Goal: Task Accomplishment & Management: Manage account settings

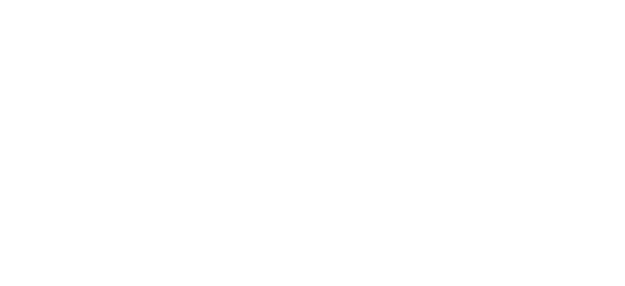
select select "*"
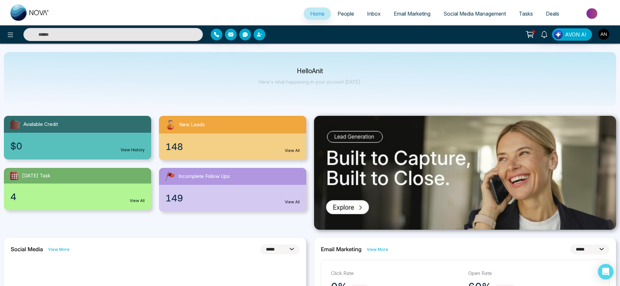
click at [350, 7] on ul "Home People Inbox Email Marketing Social Media Management Tasks Deals" at bounding box center [336, 14] width 560 height 18
click at [332, 20] on li "People" at bounding box center [346, 13] width 30 height 13
click at [348, 12] on span "People" at bounding box center [346, 13] width 17 height 7
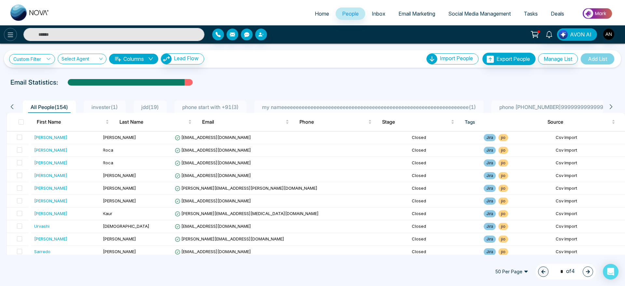
click at [9, 36] on icon at bounding box center [11, 35] width 8 height 8
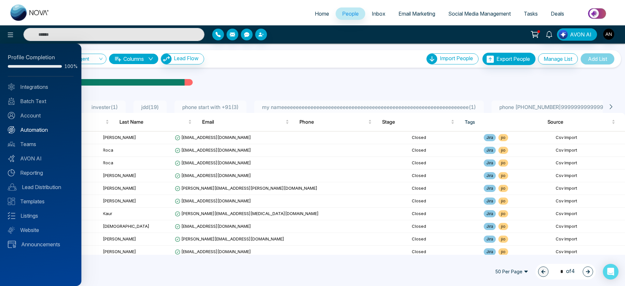
click at [35, 128] on link "Automation" at bounding box center [41, 130] width 66 height 8
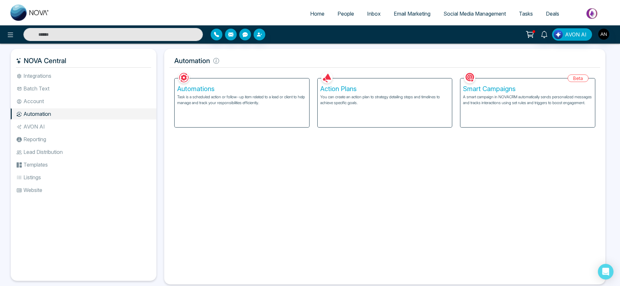
click at [226, 100] on p "Task is a scheduled action or follow-up item related to a lead or client to hel…" at bounding box center [241, 100] width 129 height 12
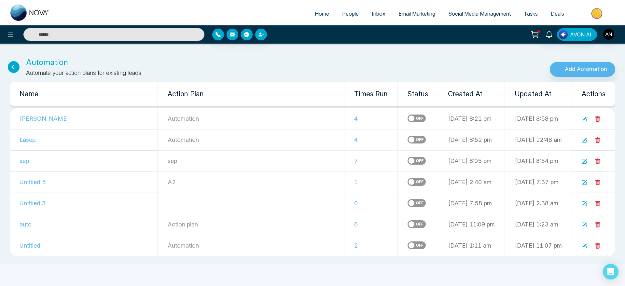
click at [15, 66] on icon at bounding box center [14, 67] width 12 height 12
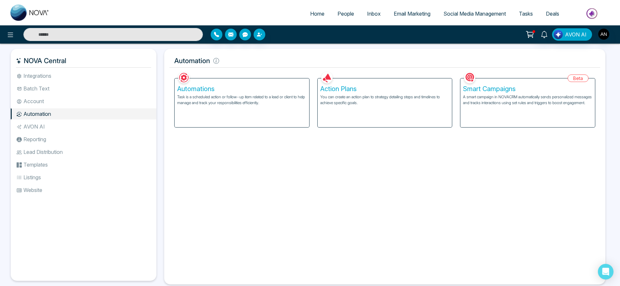
click at [449, 95] on p "You can create an action plan to strategy detailing steps and timelines to achi…" at bounding box center [384, 100] width 129 height 12
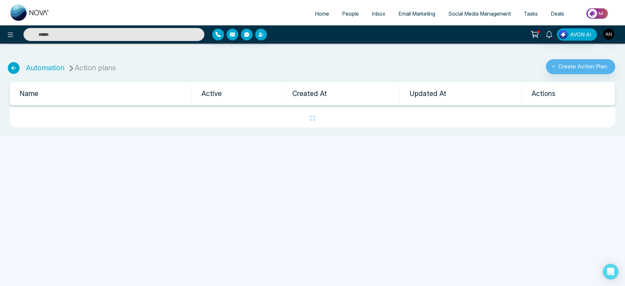
click at [11, 64] on icon at bounding box center [14, 68] width 12 height 12
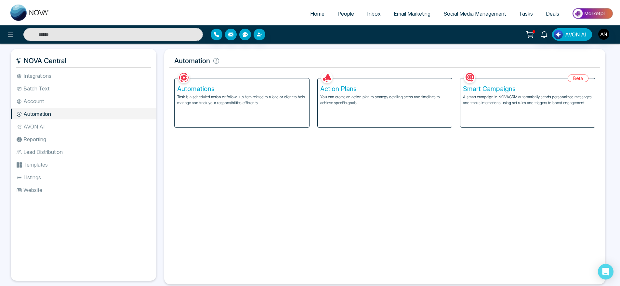
click at [518, 100] on p "A smart campaign in NOVACRM automatically sends personalized messages and track…" at bounding box center [527, 100] width 129 height 12
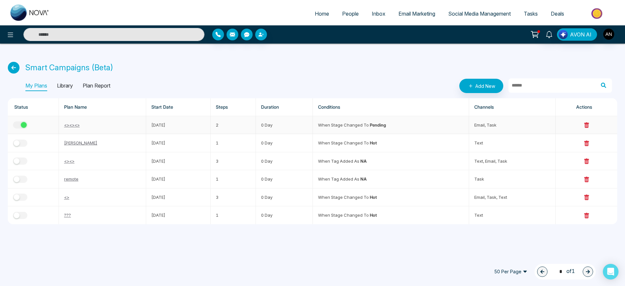
click at [27, 124] on button "button" at bounding box center [20, 124] width 14 height 7
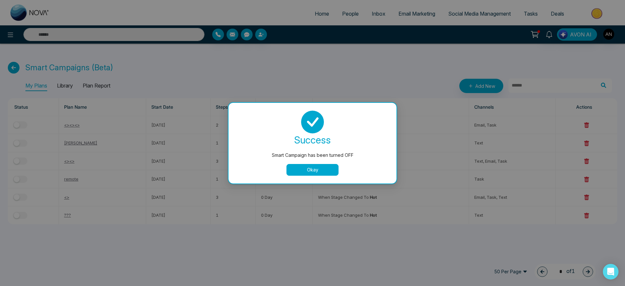
click at [322, 174] on button "Okay" at bounding box center [312, 170] width 52 height 12
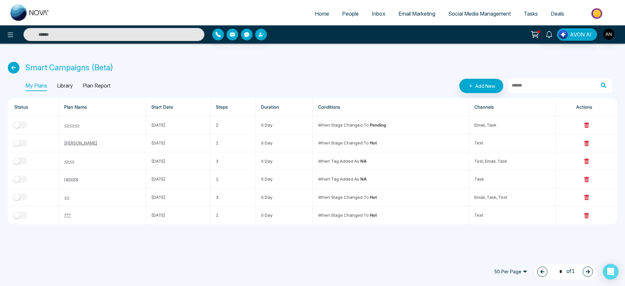
click at [347, 9] on link "People" at bounding box center [350, 13] width 30 height 12
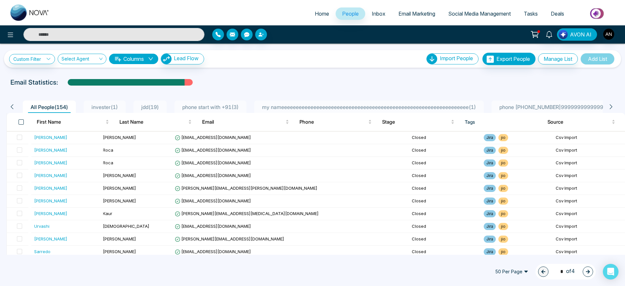
click at [23, 122] on span at bounding box center [21, 121] width 5 height 5
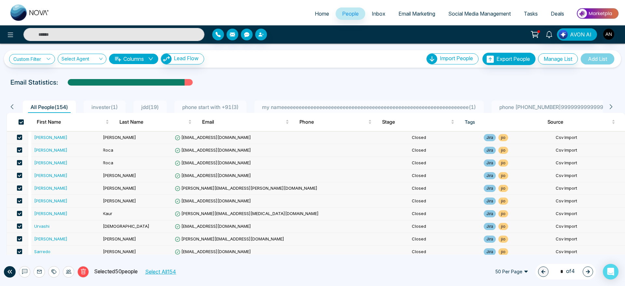
click at [265, 71] on div "Custom Filter Choose a filters Cancel Apply Select Agent Columns Lead Flow Impo…" at bounding box center [312, 149] width 625 height 211
click at [27, 275] on button at bounding box center [24, 271] width 11 height 11
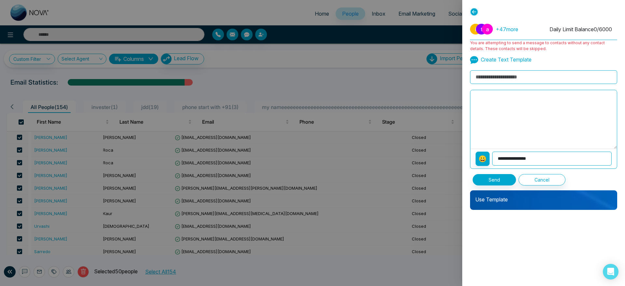
click at [533, 202] on p "Use Template" at bounding box center [543, 196] width 147 height 13
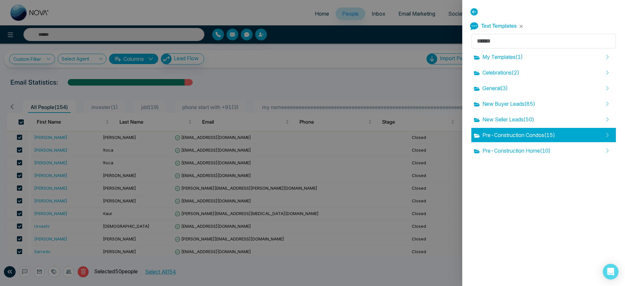
click at [515, 141] on div "Pre-Construction Condos ( 15 )" at bounding box center [543, 135] width 144 height 14
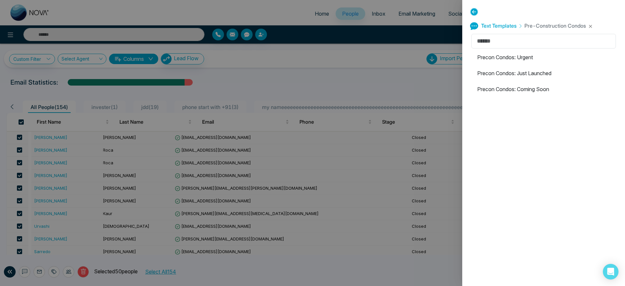
click at [503, 88] on li "Precon Condos: Coming Soon" at bounding box center [543, 89] width 144 height 14
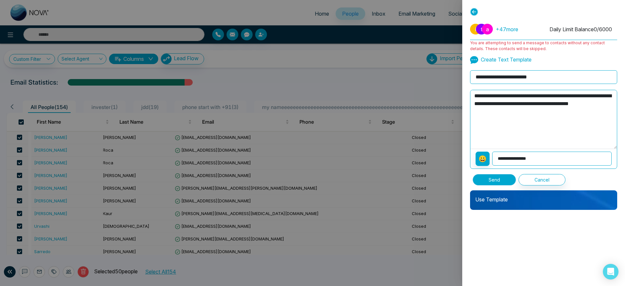
click at [503, 181] on button "Send" at bounding box center [493, 179] width 43 height 11
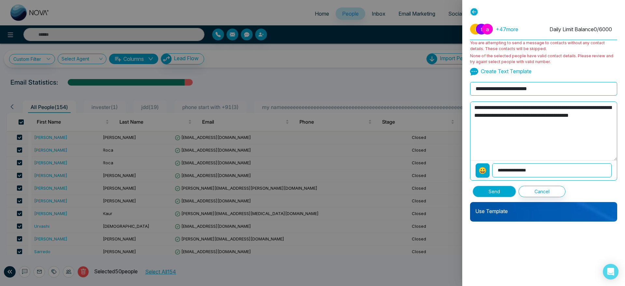
click at [501, 189] on button "Send" at bounding box center [493, 191] width 43 height 11
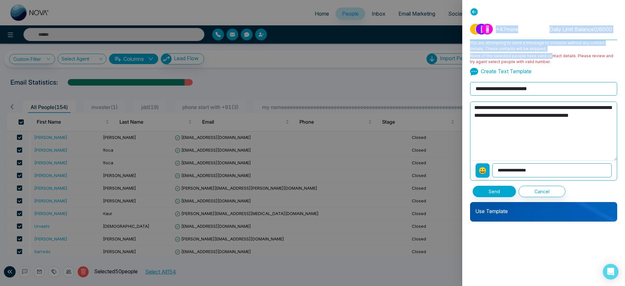
drag, startPoint x: 546, startPoint y: 59, endPoint x: 473, endPoint y: 22, distance: 82.0
click at [473, 22] on div "**********" at bounding box center [543, 108] width 147 height 179
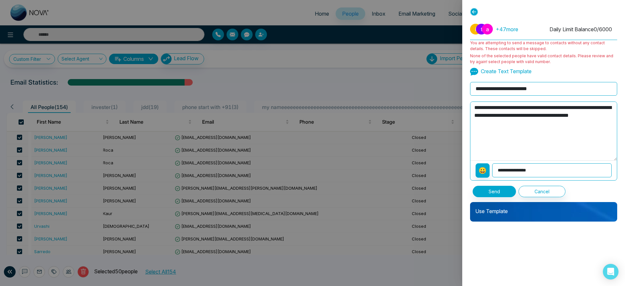
click at [472, 11] on icon at bounding box center [474, 12] width 8 height 8
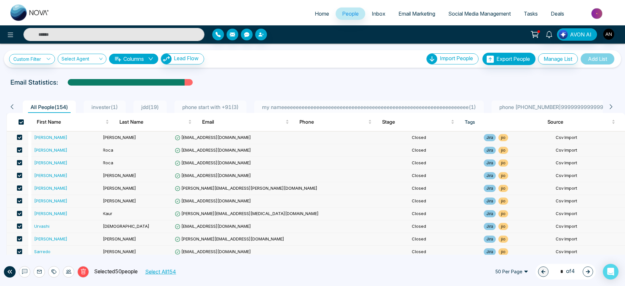
click at [325, 86] on div "Email Statistics:" at bounding box center [210, 82] width 400 height 10
click at [35, 270] on button at bounding box center [39, 271] width 11 height 11
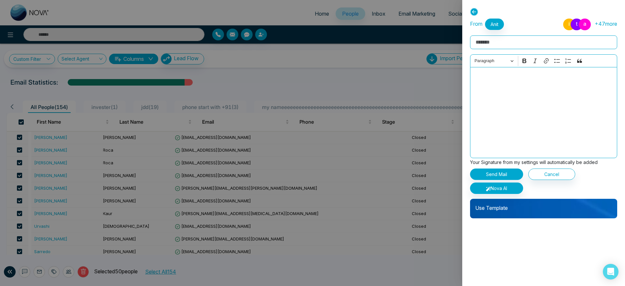
click at [518, 216] on div "Use Template" at bounding box center [543, 209] width 147 height 20
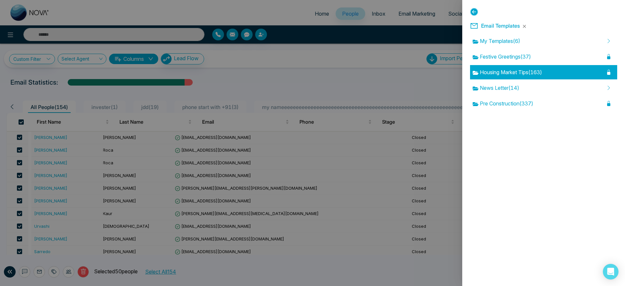
click at [518, 68] on span "Housing Market Tips ( 163 )" at bounding box center [506, 72] width 69 height 8
click at [518, 68] on div "Update subscription is not included in your current plan. To access this featur…" at bounding box center [312, 143] width 625 height 286
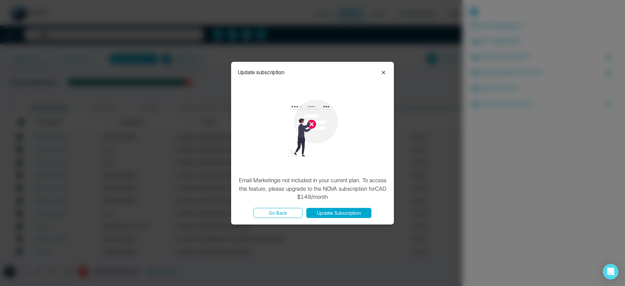
click at [382, 73] on icon at bounding box center [383, 73] width 8 height 8
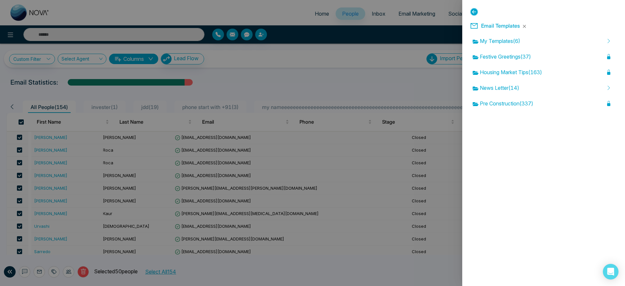
click at [472, 12] on icon at bounding box center [474, 12] width 8 height 8
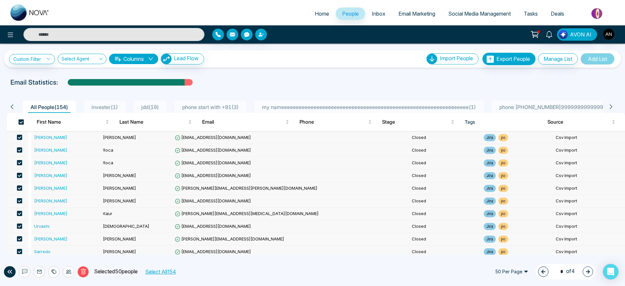
click at [22, 124] on span at bounding box center [21, 121] width 5 height 5
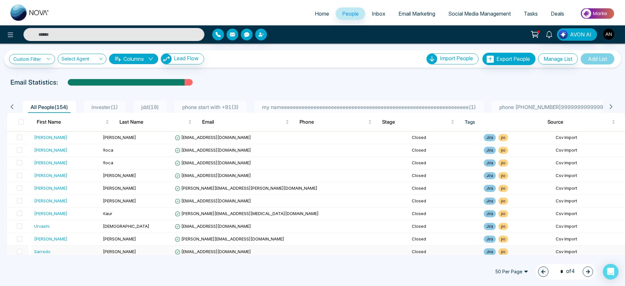
scroll to position [16, 0]
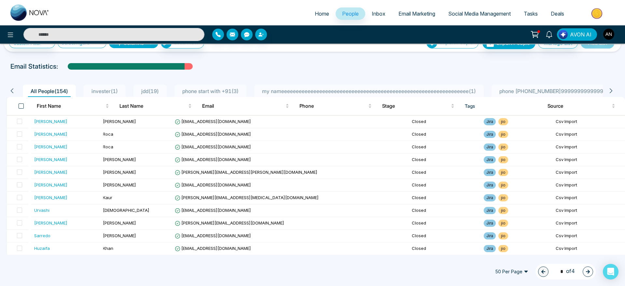
click at [22, 106] on span at bounding box center [21, 105] width 5 height 5
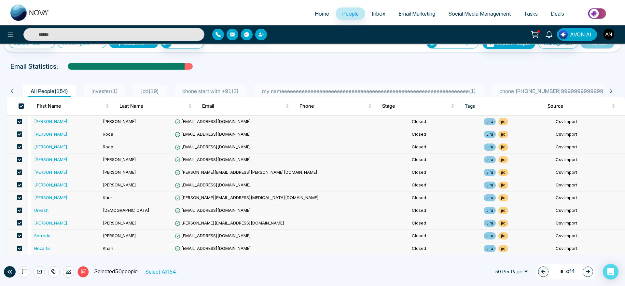
click at [51, 271] on icon at bounding box center [52, 272] width 3 height 5
click at [48, 244] on link "Add Tags" at bounding box center [37, 247] width 21 height 6
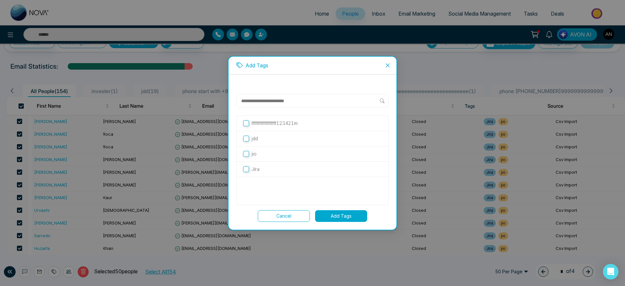
click at [266, 172] on label "Jira" at bounding box center [312, 169] width 139 height 7
click at [259, 118] on div "fffffffffffffffffff123421m" at bounding box center [312, 123] width 152 height 15
click at [264, 135] on label "jdd" at bounding box center [312, 138] width 139 height 7
click at [277, 121] on p "fffffffffffffffffff123421m" at bounding box center [274, 123] width 46 height 7
click at [289, 176] on div "Jira" at bounding box center [312, 169] width 152 height 15
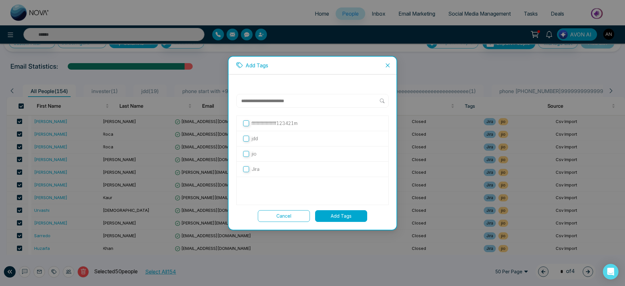
click at [281, 159] on div "jio" at bounding box center [312, 153] width 152 height 15
click at [259, 152] on label "jio" at bounding box center [312, 153] width 139 height 7
click at [352, 217] on button "Add Tags" at bounding box center [341, 216] width 52 height 12
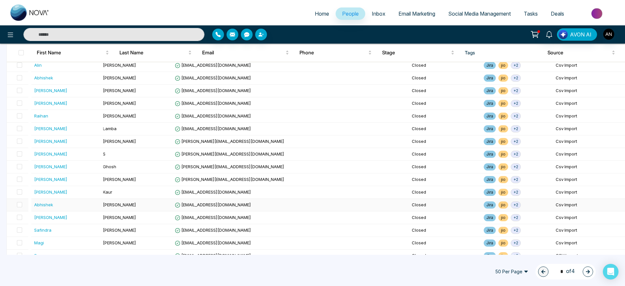
scroll to position [505, 0]
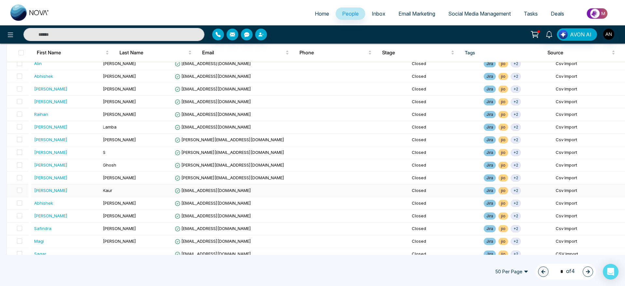
click at [510, 187] on span "+ 2" at bounding box center [515, 190] width 10 height 7
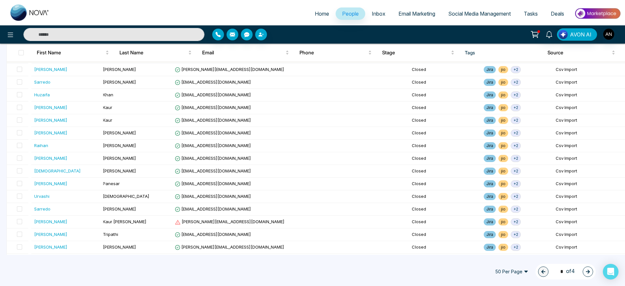
scroll to position [0, 0]
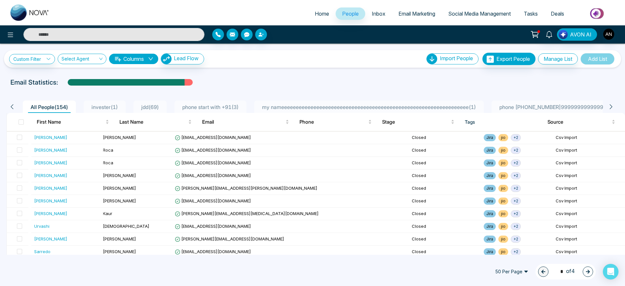
click at [155, 108] on span "jdd ( 69 )" at bounding box center [150, 107] width 23 height 7
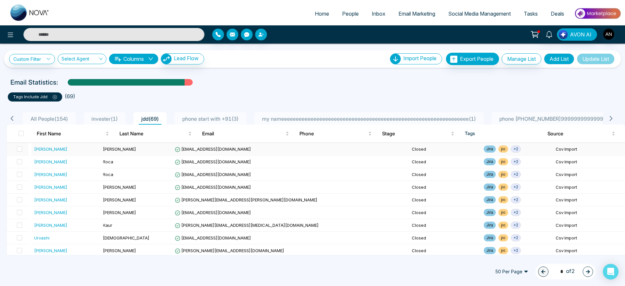
click at [510, 148] on span "+ 2" at bounding box center [515, 148] width 10 height 7
click at [414, 77] on div "Custom Filter Choose a filters Cancel Apply Select Agent Columns Lead Flow Impo…" at bounding box center [312, 149] width 625 height 211
click at [383, 11] on link "Inbox" at bounding box center [378, 13] width 27 height 12
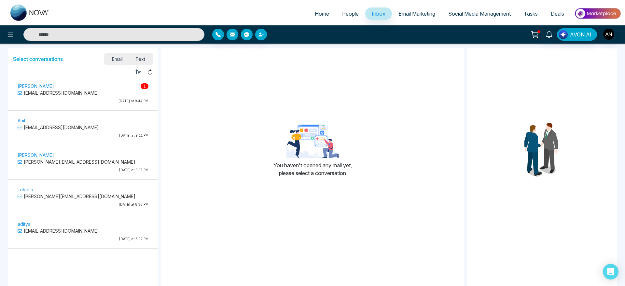
click at [70, 92] on p "vijay@mmnovatech.com" at bounding box center [83, 92] width 131 height 7
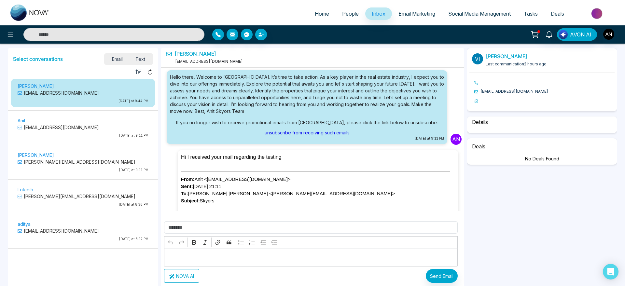
scroll to position [213, 0]
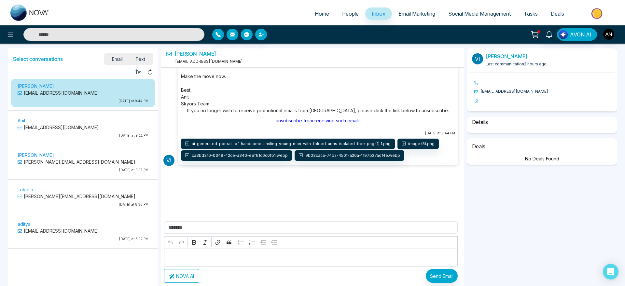
select select "****"
select select "**********"
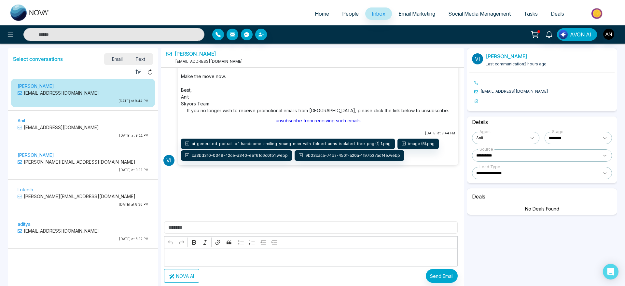
click at [183, 225] on input "text" at bounding box center [310, 227] width 293 height 12
click at [189, 225] on input "text" at bounding box center [310, 227] width 293 height 12
drag, startPoint x: 187, startPoint y: 227, endPoint x: 157, endPoint y: 222, distance: 30.1
click at [157, 222] on div "**********" at bounding box center [313, 191] width 612 height 289
type input "****"
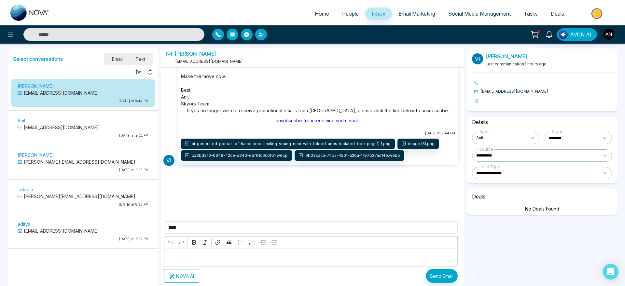
click at [188, 278] on button "NOVA AI" at bounding box center [181, 276] width 35 height 14
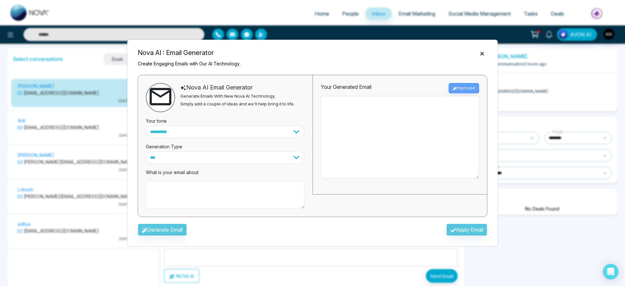
click at [182, 188] on textarea at bounding box center [225, 195] width 159 height 28
paste textarea "****"
type textarea "**********"
click at [164, 227] on button "Generate Email" at bounding box center [162, 229] width 49 height 12
type textarea "**********"
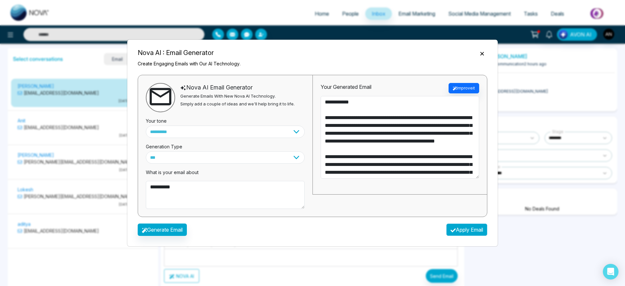
click at [475, 230] on button "Apply Email" at bounding box center [466, 229] width 41 height 12
type textarea "**********"
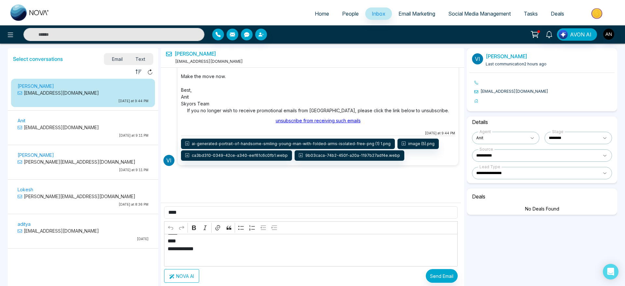
scroll to position [95, 0]
click at [454, 276] on button "Send Email" at bounding box center [441, 276] width 32 height 14
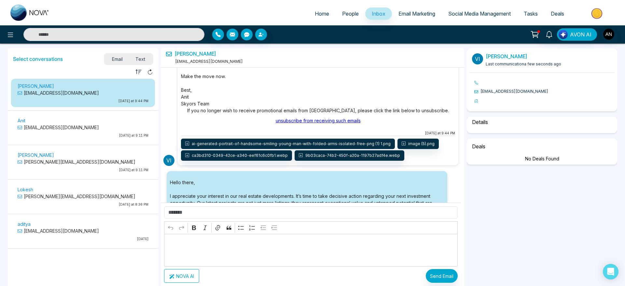
select select "****"
select select "**********"
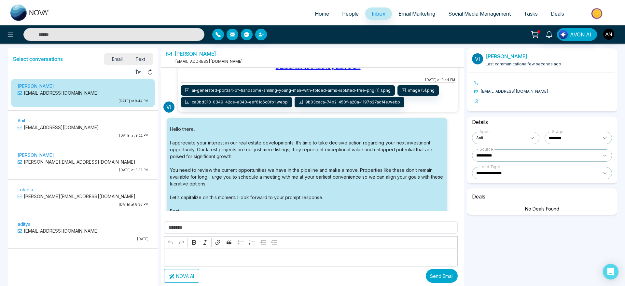
scroll to position [264, 0]
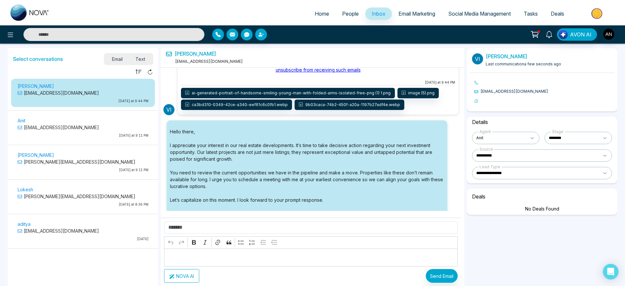
click at [417, 8] on link "Email Marketing" at bounding box center [417, 13] width 50 height 12
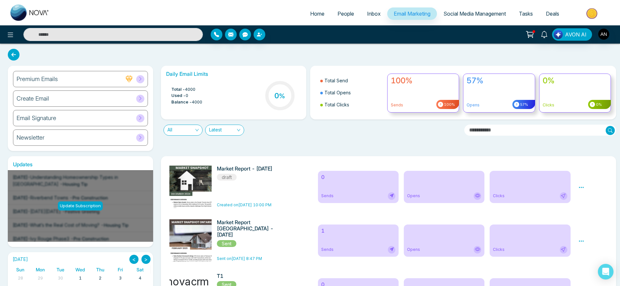
click at [344, 9] on link "People" at bounding box center [346, 13] width 30 height 12
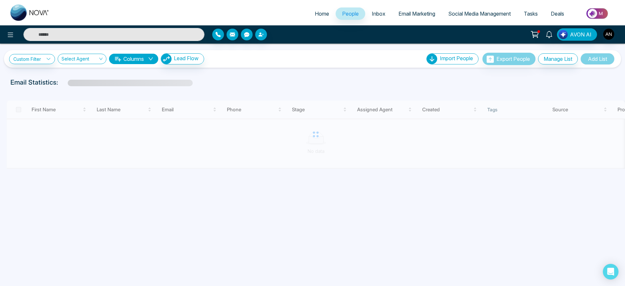
click at [453, 17] on link "Social Media Management" at bounding box center [478, 13] width 75 height 12
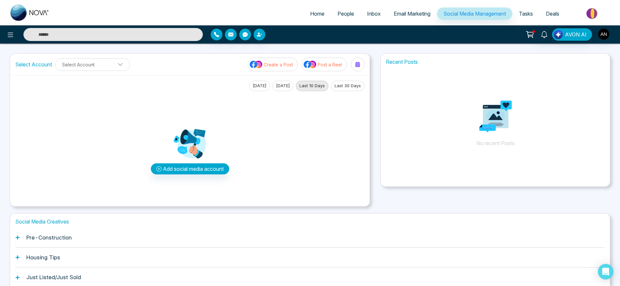
click at [523, 12] on span "Tasks" at bounding box center [526, 13] width 14 height 7
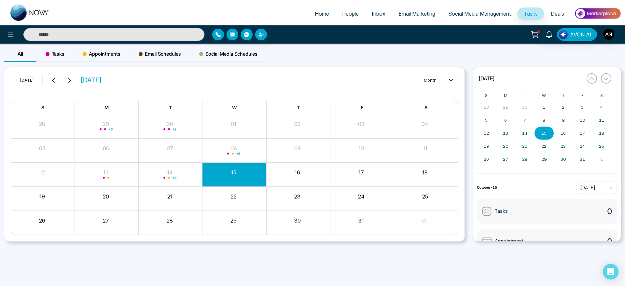
click at [359, 11] on link "People" at bounding box center [350, 13] width 30 height 12
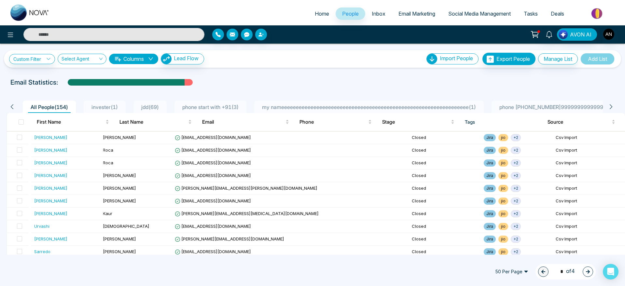
click at [105, 104] on span "invester ( 1 )" at bounding box center [105, 107] width 32 height 7
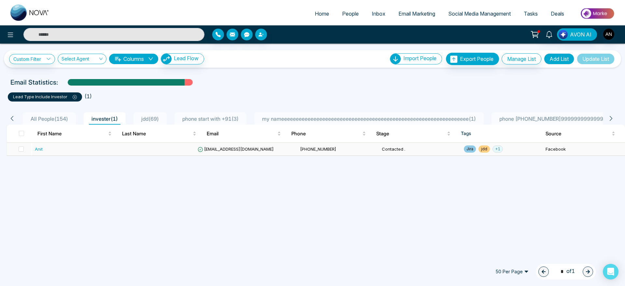
click at [132, 154] on td at bounding box center [154, 149] width 82 height 13
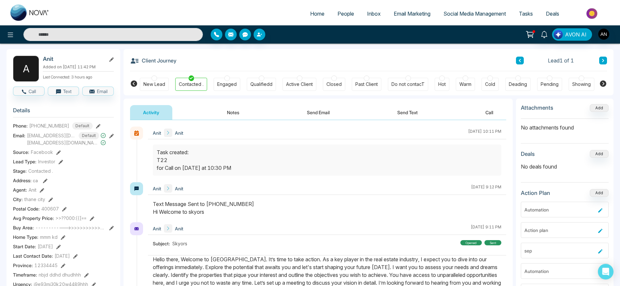
scroll to position [26, 0]
click at [250, 113] on button "Notes" at bounding box center [233, 111] width 38 height 15
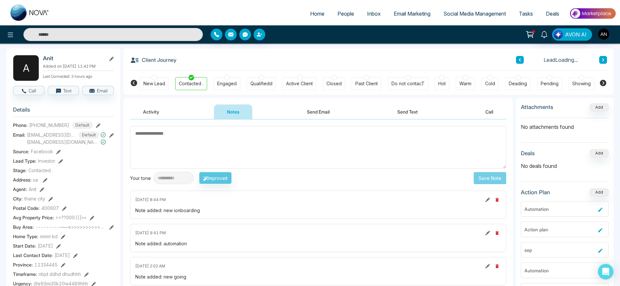
click at [330, 109] on button "Send Email" at bounding box center [318, 111] width 49 height 15
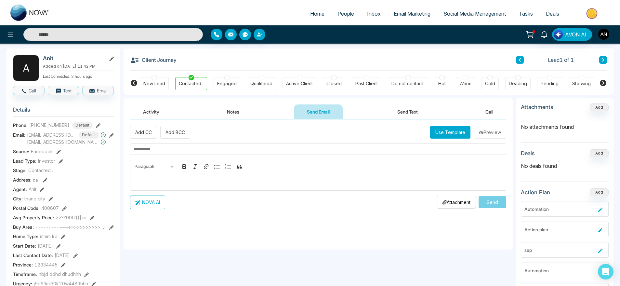
click at [451, 134] on button "Use Template" at bounding box center [450, 132] width 40 height 13
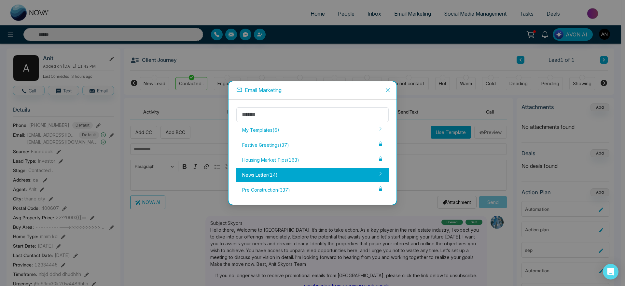
click at [314, 171] on div "News Letter ( 14 )" at bounding box center [312, 175] width 152 height 14
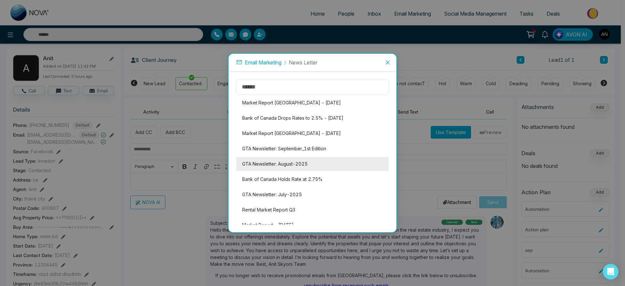
click at [303, 159] on li "GTA Newsletter: August-2025" at bounding box center [312, 164] width 152 height 14
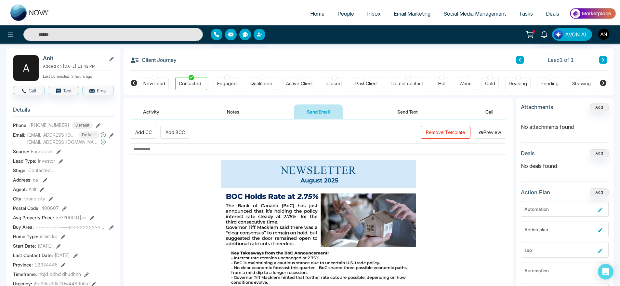
click at [172, 146] on input "text" at bounding box center [318, 148] width 376 height 11
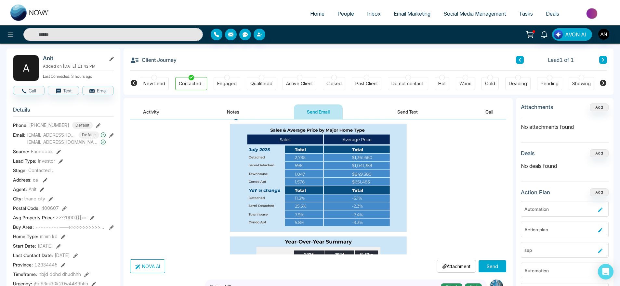
scroll to position [82, 0]
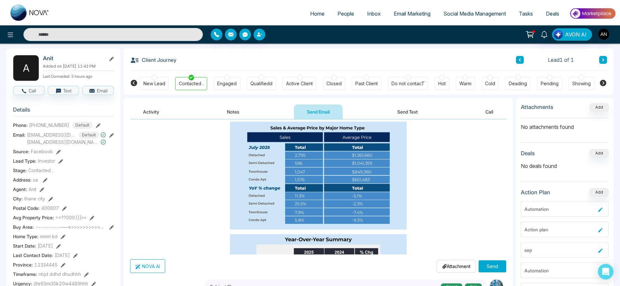
type input "**********"
click at [447, 271] on div "Attachment Choose File" at bounding box center [456, 266] width 39 height 13
click at [463, 265] on p "Attachment" at bounding box center [456, 266] width 28 height 7
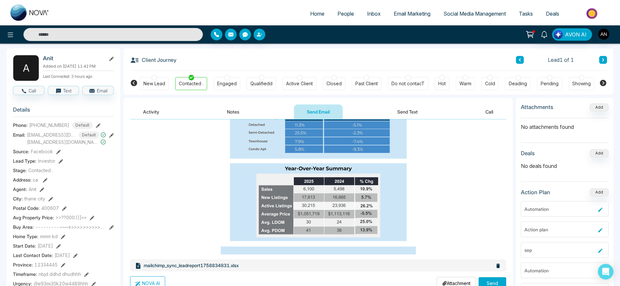
scroll to position [154, 0]
click at [493, 282] on button "Send" at bounding box center [493, 283] width 28 height 12
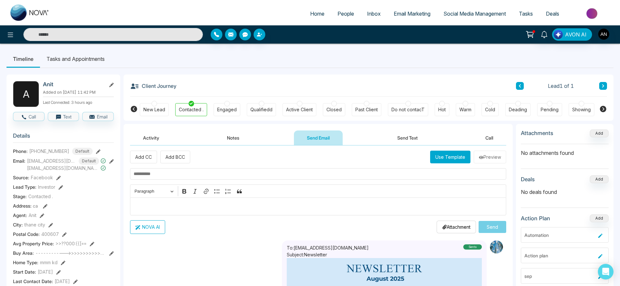
scroll to position [0, 0]
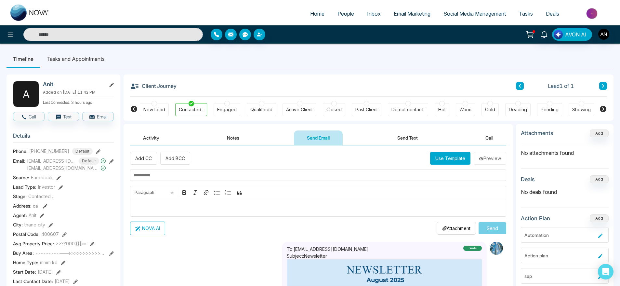
click at [418, 136] on button "Send Text" at bounding box center [407, 137] width 47 height 15
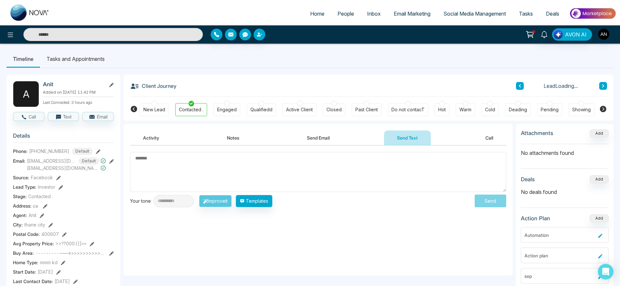
drag, startPoint x: 289, startPoint y: 199, endPoint x: 258, endPoint y: 201, distance: 30.6
click at [258, 201] on div "**********" at bounding box center [318, 201] width 376 height 13
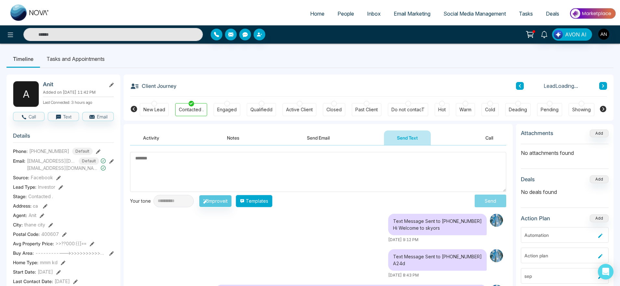
click at [258, 201] on button "Templates" at bounding box center [254, 201] width 37 height 12
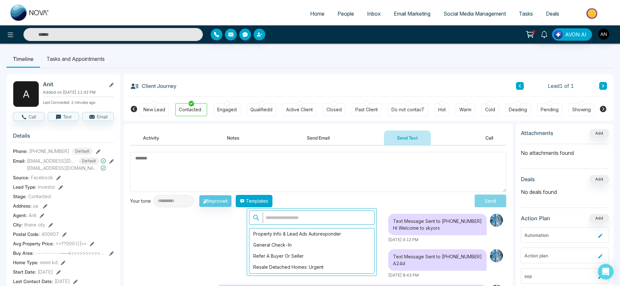
scroll to position [102, 0]
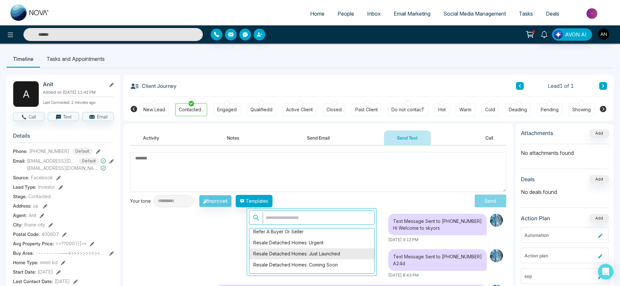
click at [303, 249] on div "Resale Detached Homes: Just Launched" at bounding box center [311, 253] width 125 height 11
type textarea "**********"
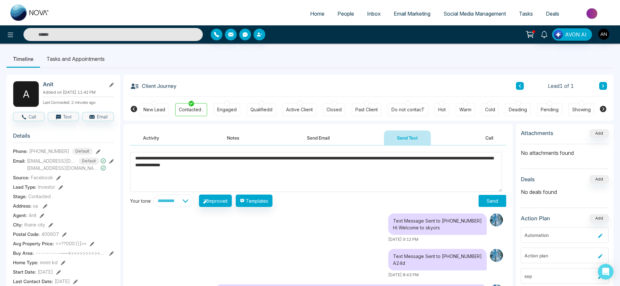
click at [489, 204] on button "Send" at bounding box center [493, 201] width 28 height 12
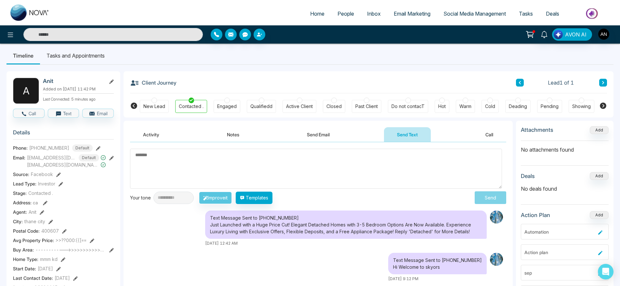
scroll to position [0, 0]
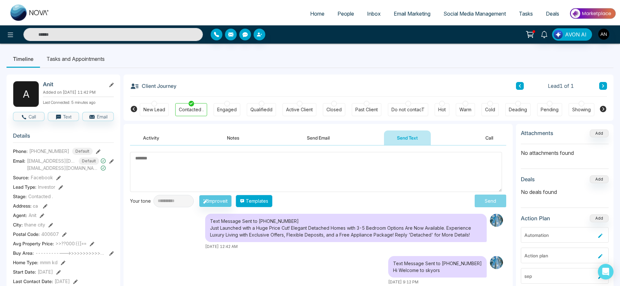
click at [271, 204] on button "Templates" at bounding box center [254, 201] width 37 height 12
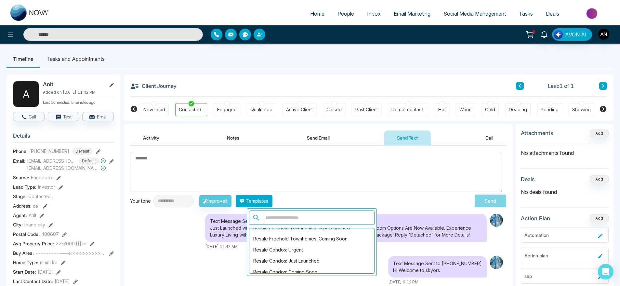
scroll to position [204, 0]
click at [302, 245] on div "Resale Condos: Urgent" at bounding box center [311, 240] width 125 height 11
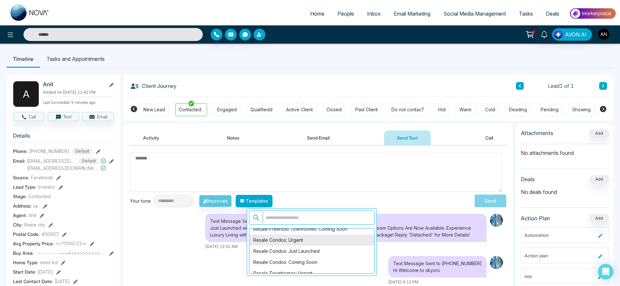
type textarea "**********"
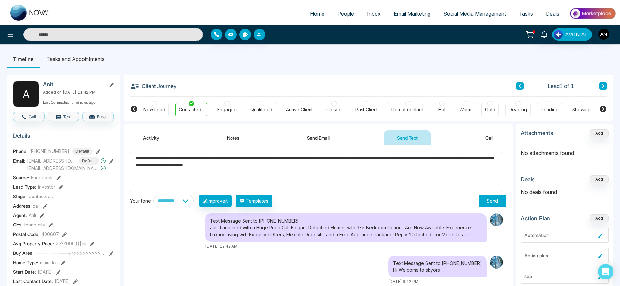
drag, startPoint x: 229, startPoint y: 174, endPoint x: 333, endPoint y: 166, distance: 104.4
click at [333, 166] on textarea "**********" at bounding box center [316, 172] width 372 height 40
drag, startPoint x: 333, startPoint y: 166, endPoint x: 119, endPoint y: 158, distance: 213.5
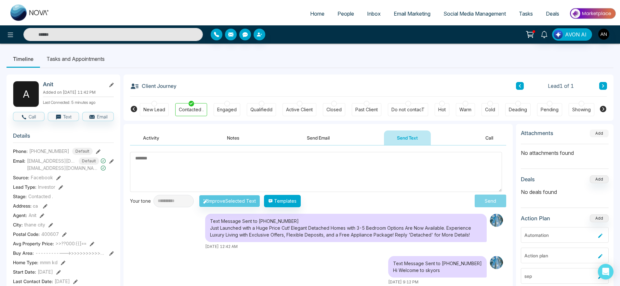
click at [604, 134] on button "Add" at bounding box center [599, 133] width 19 height 8
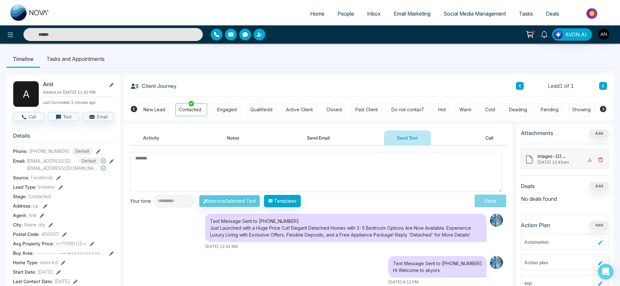
click at [322, 169] on textarea at bounding box center [316, 172] width 372 height 40
click at [599, 158] on icon at bounding box center [600, 159] width 5 height 5
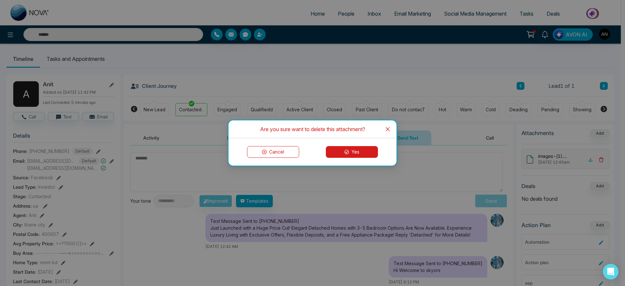
click at [363, 159] on div "Cancel Yes" at bounding box center [312, 151] width 168 height 27
click at [368, 152] on button "Yes" at bounding box center [352, 152] width 52 height 12
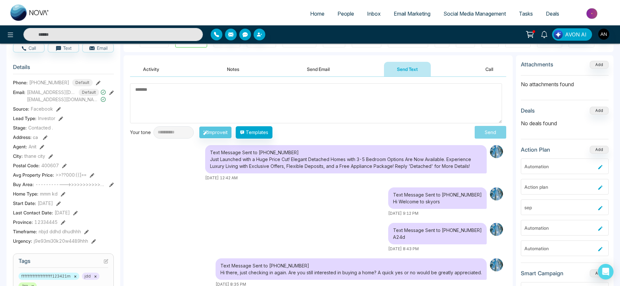
scroll to position [68, 0]
click at [112, 95] on icon at bounding box center [111, 93] width 5 height 5
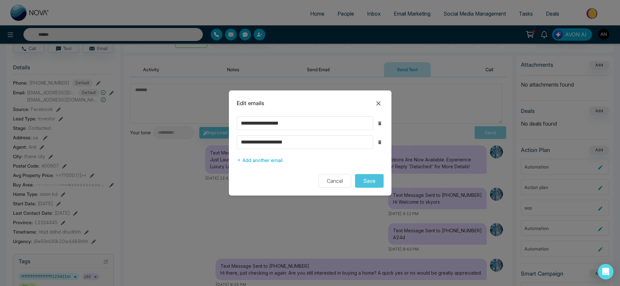
click at [384, 137] on div "**********" at bounding box center [310, 142] width 147 height 14
click at [381, 145] on button "button" at bounding box center [380, 142] width 8 height 8
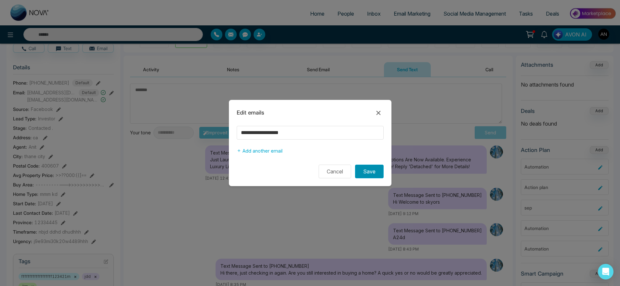
drag, startPoint x: 373, startPoint y: 163, endPoint x: 372, endPoint y: 167, distance: 3.3
click at [372, 167] on form "**********" at bounding box center [310, 152] width 163 height 53
click at [372, 167] on button "Save" at bounding box center [369, 172] width 29 height 14
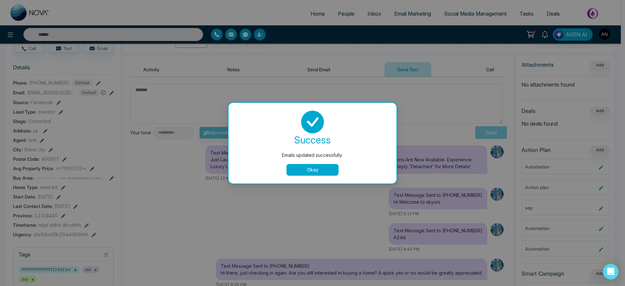
click at [323, 175] on div "success Emails updated successfully. Okay" at bounding box center [312, 143] width 168 height 81
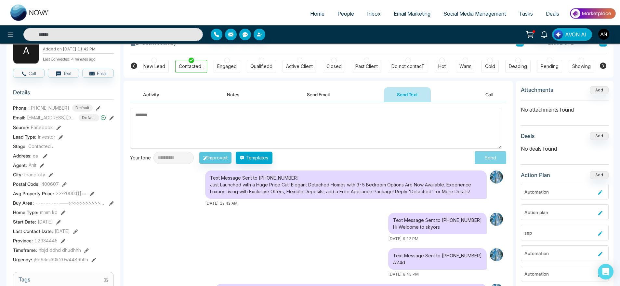
scroll to position [43, 0]
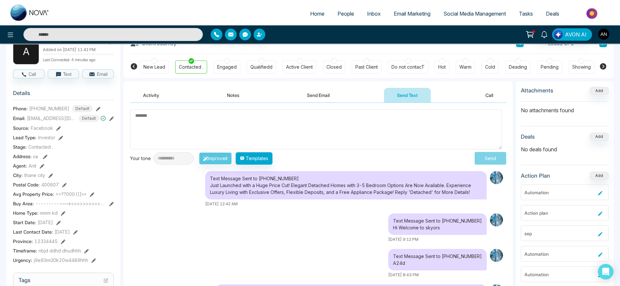
click at [52, 178] on icon at bounding box center [50, 175] width 5 height 5
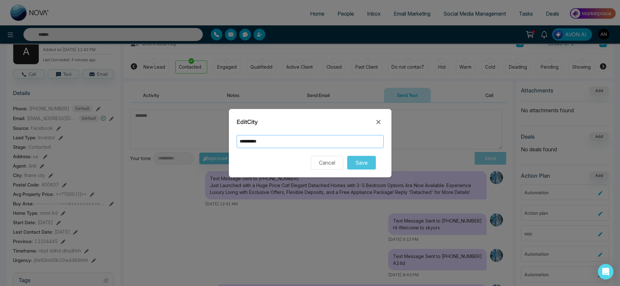
click at [273, 141] on input "**********" at bounding box center [310, 141] width 147 height 13
type input "*****"
click at [347, 156] on button "Save" at bounding box center [361, 163] width 29 height 14
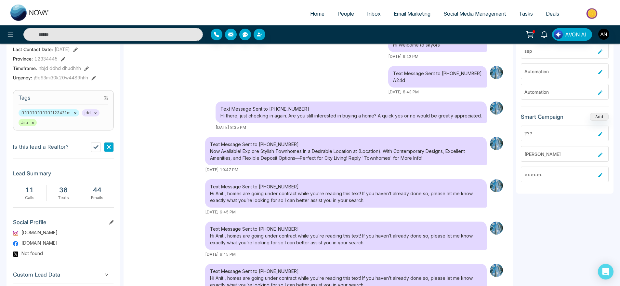
scroll to position [267, 0]
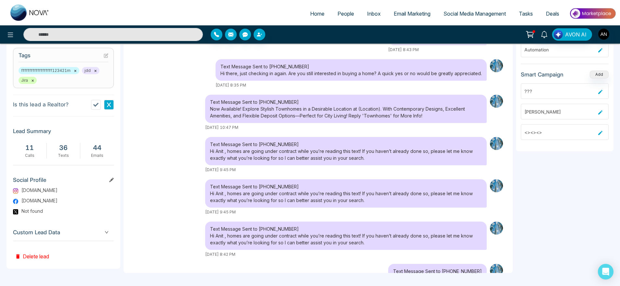
click at [102, 236] on span "Custom Lead Data" at bounding box center [63, 232] width 101 height 9
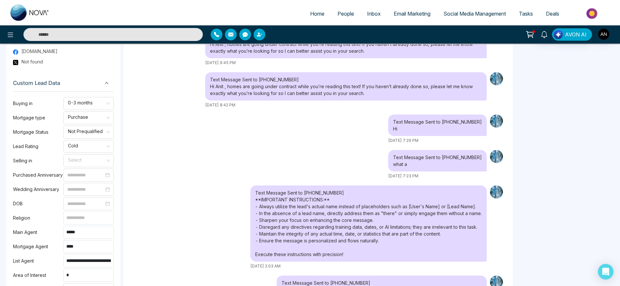
scroll to position [417, 0]
click at [83, 221] on input at bounding box center [88, 217] width 50 height 13
drag, startPoint x: 86, startPoint y: 226, endPoint x: 46, endPoint y: 222, distance: 39.9
click at [46, 222] on div "Religion *****" at bounding box center [63, 217] width 101 height 13
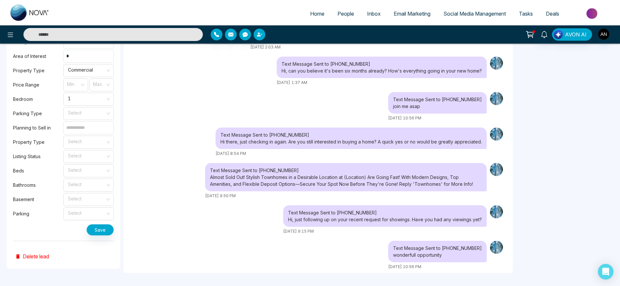
type input "******"
click at [101, 235] on button "Save" at bounding box center [100, 229] width 27 height 11
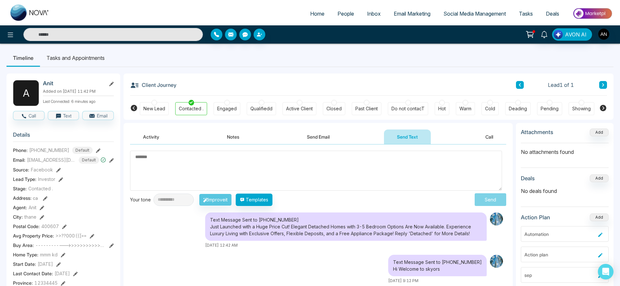
scroll to position [0, 0]
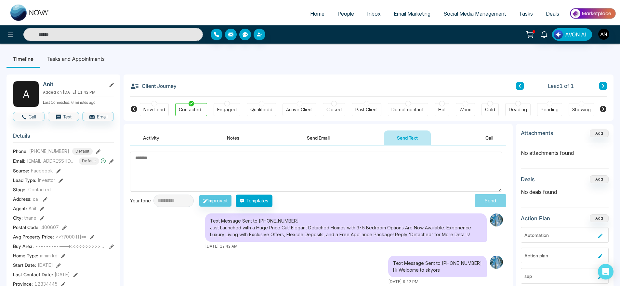
click at [64, 58] on li "Tasks and Appointments" at bounding box center [75, 59] width 71 height 18
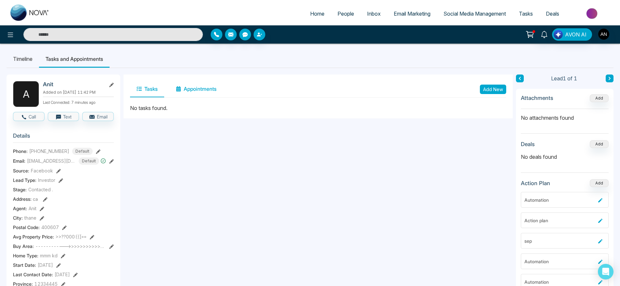
click at [200, 88] on button "Appointments" at bounding box center [196, 89] width 54 height 16
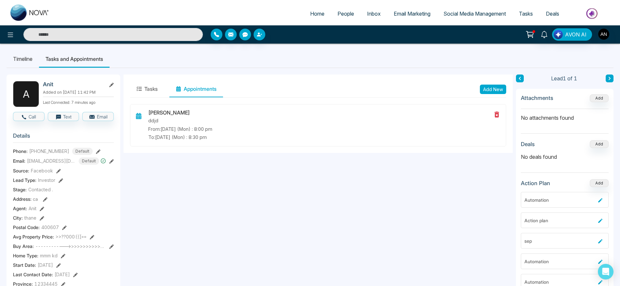
click at [317, 13] on span "Home" at bounding box center [317, 13] width 14 height 7
select select "*"
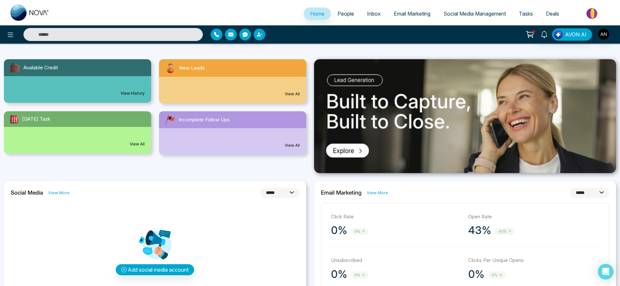
scroll to position [83, 0]
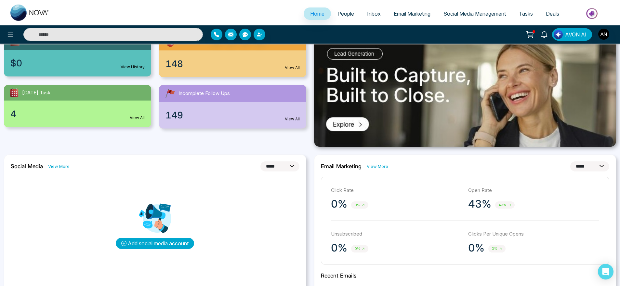
click at [185, 244] on button "Add social media account" at bounding box center [155, 243] width 78 height 11
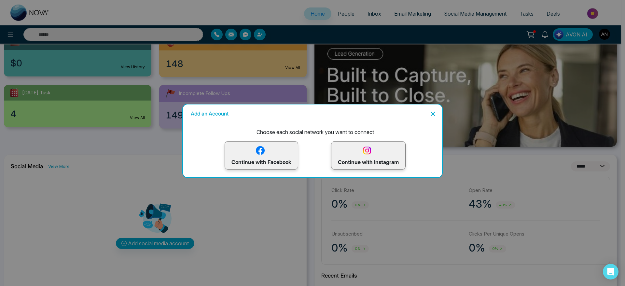
drag, startPoint x: 434, startPoint y: 115, endPoint x: 215, endPoint y: 129, distance: 219.4
click at [215, 129] on div "Add an Account Choose each social network you want to connect Continue with Fac…" at bounding box center [312, 143] width 260 height 70
click at [429, 107] on div "Add an Account" at bounding box center [312, 113] width 260 height 19
click at [432, 112] on icon "Close" at bounding box center [433, 114] width 8 height 8
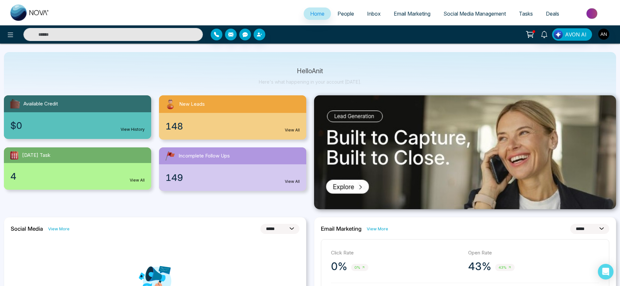
scroll to position [17, 0]
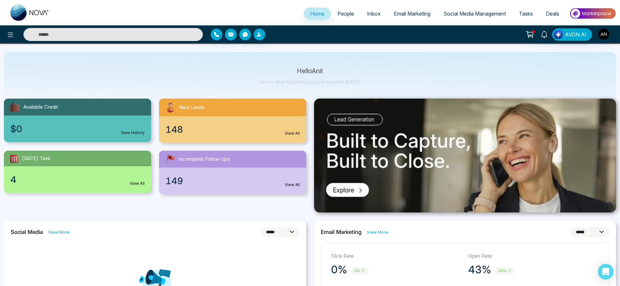
click at [409, 9] on link "Email Marketing" at bounding box center [412, 13] width 50 height 12
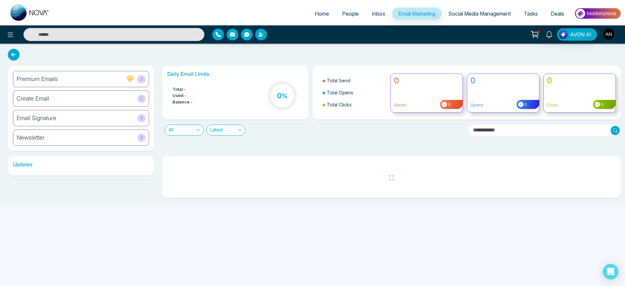
click at [468, 4] on div "Home People Inbox Email Marketing Social Media Management Tasks Deals" at bounding box center [312, 12] width 625 height 25
click at [486, 15] on span "Social Media Management" at bounding box center [479, 13] width 62 height 7
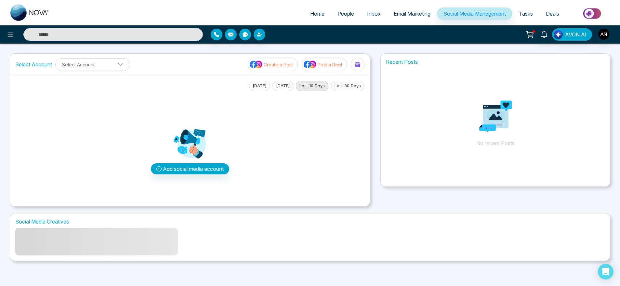
click at [516, 14] on link "Tasks" at bounding box center [526, 13] width 27 height 12
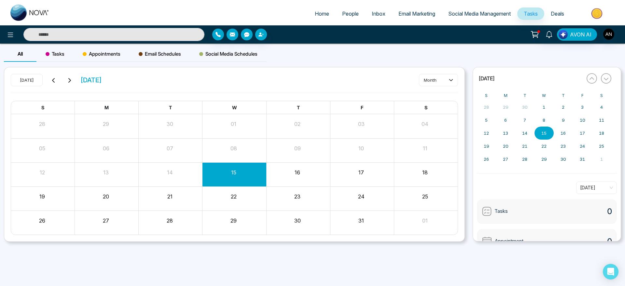
click at [342, 14] on span "People" at bounding box center [350, 13] width 17 height 7
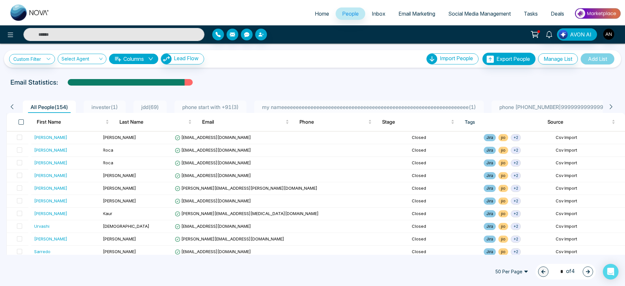
click at [20, 123] on span at bounding box center [21, 121] width 5 height 5
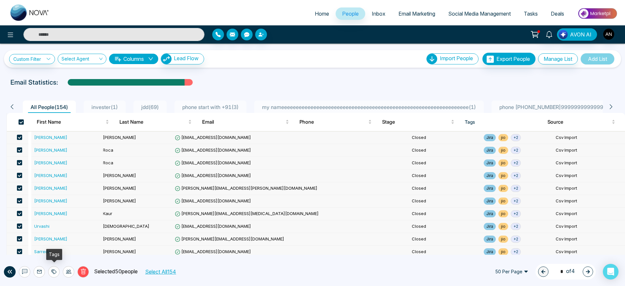
click at [51, 272] on div at bounding box center [53, 271] width 11 height 11
click at [48, 249] on link "Add Tags" at bounding box center [37, 247] width 21 height 6
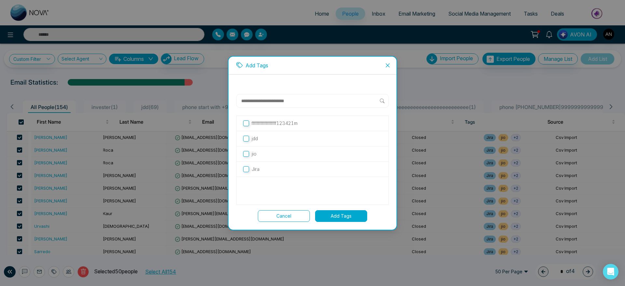
click at [317, 113] on div "fffffffffffffffffff123421m jdd jio Jira" at bounding box center [312, 149] width 152 height 111
click at [317, 128] on div "fffffffffffffffffff123421m" at bounding box center [312, 123] width 152 height 15
click at [296, 121] on p "fffffffffffffffffff123421m" at bounding box center [274, 123] width 46 height 7
click at [336, 215] on button "Add Tags" at bounding box center [341, 216] width 52 height 12
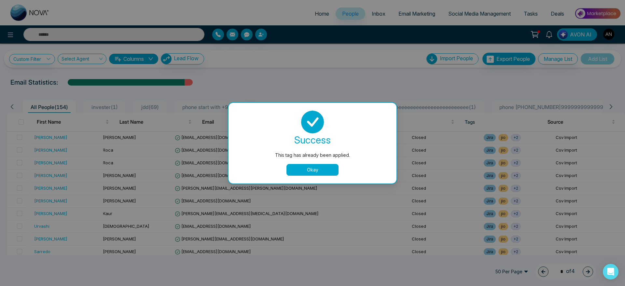
click at [313, 174] on button "Okay" at bounding box center [312, 170] width 52 height 12
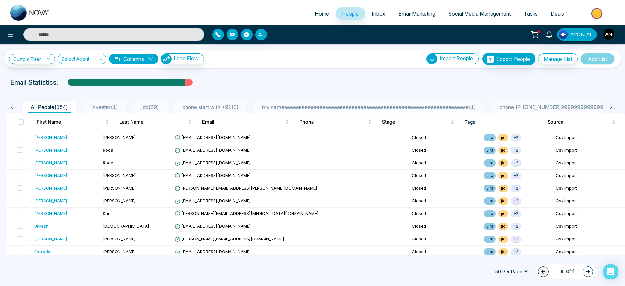
click at [277, 63] on div "Custom Filter Choose a filters Cancel Apply Select Agent Columns Lead Flow Impo…" at bounding box center [312, 59] width 606 height 12
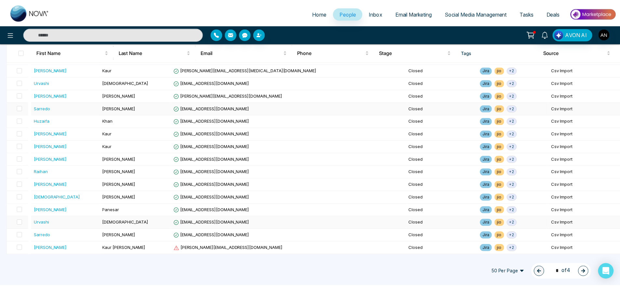
scroll to position [146, 0]
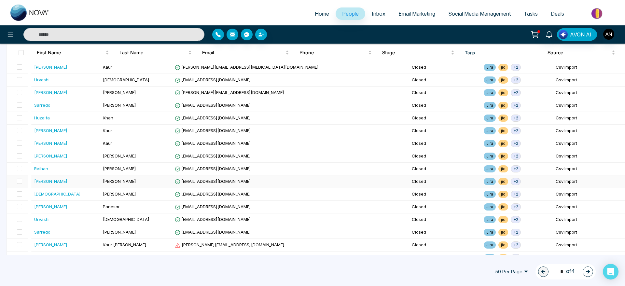
click at [338, 183] on td at bounding box center [373, 181] width 72 height 13
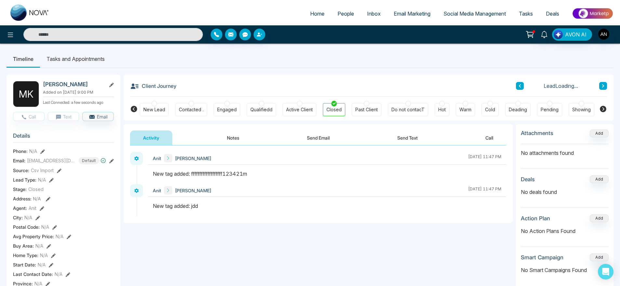
scroll to position [3, 0]
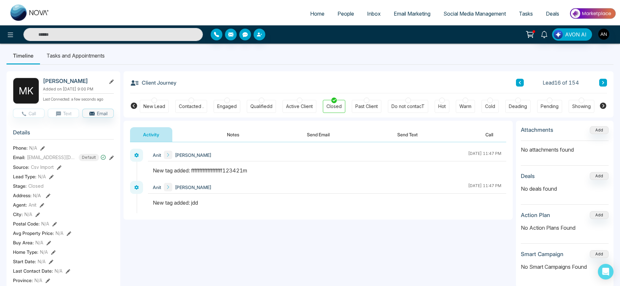
click at [345, 18] on link "People" at bounding box center [346, 13] width 30 height 12
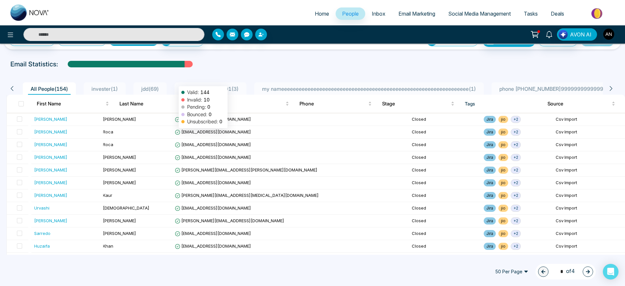
scroll to position [3, 0]
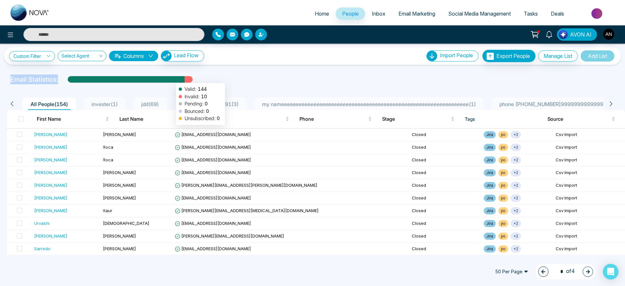
drag, startPoint x: 2, startPoint y: 78, endPoint x: 173, endPoint y: 80, distance: 170.8
click at [173, 80] on div "Email Statistics: Valid: 144 Invalid: 10 Pending: 0 Bounced: 0 Unsubscribed: 0" at bounding box center [312, 79] width 625 height 10
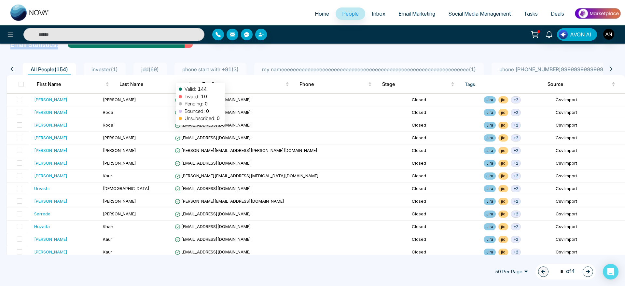
scroll to position [0, 0]
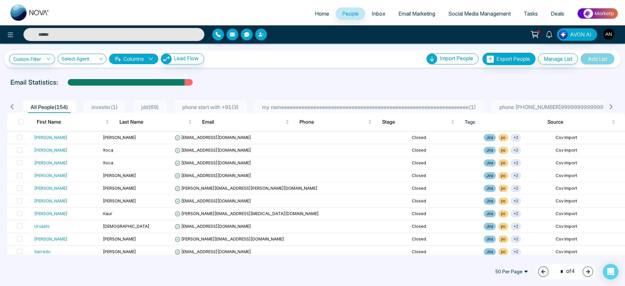
click at [247, 88] on div at bounding box center [312, 88] width 617 height 3
drag, startPoint x: 11, startPoint y: 83, endPoint x: 56, endPoint y: 83, distance: 45.5
click at [56, 83] on p "Email Statistics:" at bounding box center [33, 82] width 47 height 10
drag, startPoint x: 56, startPoint y: 83, endPoint x: 218, endPoint y: 76, distance: 162.1
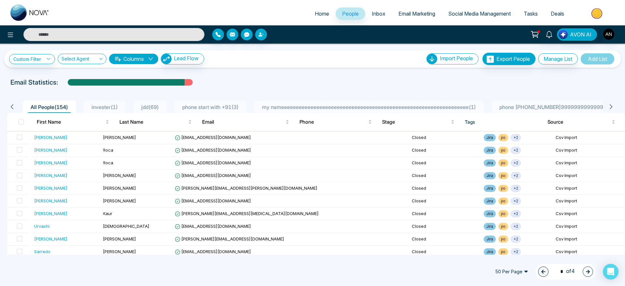
click at [218, 76] on div "Custom Filter Choose a filters Cancel Apply Select Agent Columns Lead Flow Impo…" at bounding box center [312, 149] width 625 height 211
drag, startPoint x: 0, startPoint y: 76, endPoint x: 16, endPoint y: 81, distance: 16.8
click at [16, 81] on div "Custom Filter Choose a filters Cancel Apply Select Agent Columns Lead Flow Impo…" at bounding box center [312, 149] width 625 height 211
drag, startPoint x: 65, startPoint y: 80, endPoint x: 5, endPoint y: 80, distance: 60.5
click at [5, 80] on div "Email Statistics:" at bounding box center [312, 82] width 625 height 10
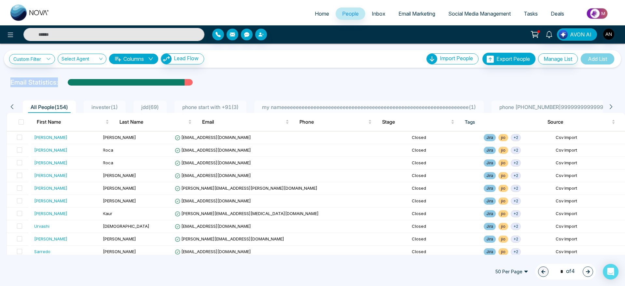
click at [5, 80] on div "Email Statistics:" at bounding box center [312, 82] width 625 height 10
drag, startPoint x: 5, startPoint y: 80, endPoint x: 192, endPoint y: 94, distance: 187.9
click at [192, 94] on div "Custom Filter Choose a filters Cancel Apply Select Agent Columns Lead Flow Impo…" at bounding box center [312, 149] width 625 height 211
drag, startPoint x: 192, startPoint y: 94, endPoint x: 214, endPoint y: 68, distance: 34.1
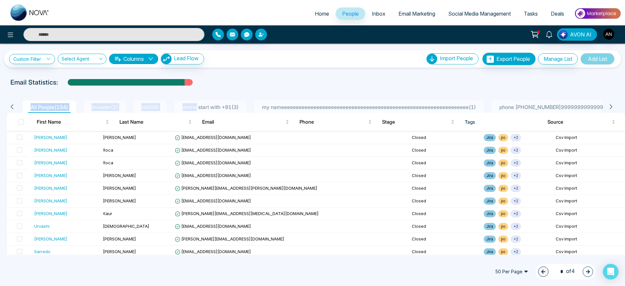
click at [214, 68] on div "Custom Filter Choose a filters Cancel Apply Select Agent Columns Lead Flow Impo…" at bounding box center [312, 149] width 625 height 211
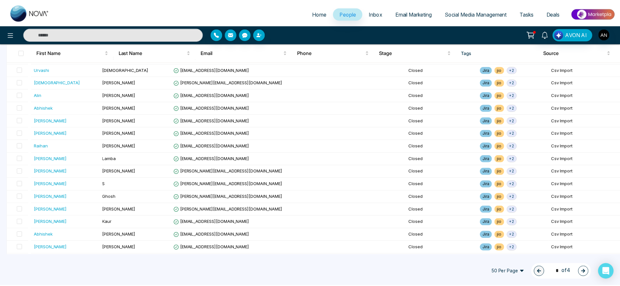
scroll to position [511, 0]
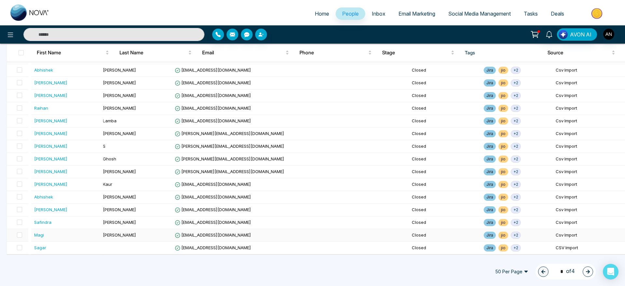
click at [254, 238] on td "magimannepalli@gmail.com" at bounding box center [254, 235] width 165 height 13
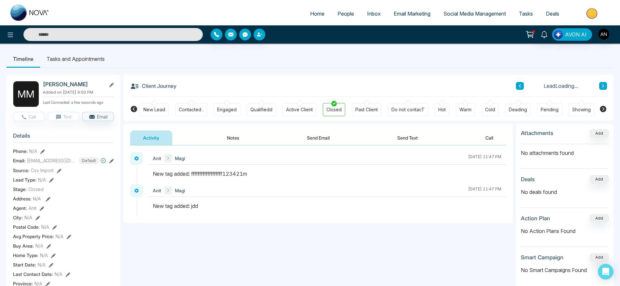
click at [339, 19] on link "People" at bounding box center [346, 13] width 30 height 12
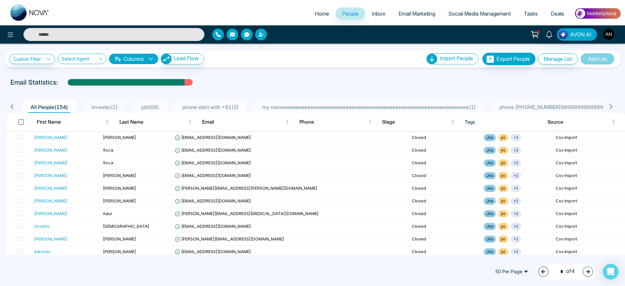
click at [21, 124] on span at bounding box center [21, 121] width 5 height 5
click at [24, 122] on th at bounding box center [19, 122] width 25 height 18
click at [21, 123] on span at bounding box center [21, 121] width 5 height 5
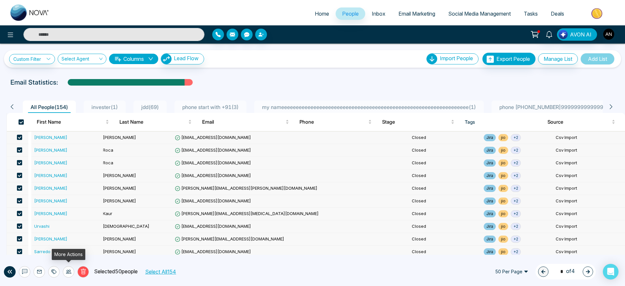
click at [69, 272] on icon at bounding box center [68, 271] width 5 height 5
click at [74, 249] on link "Update Source" at bounding box center [58, 247] width 33 height 6
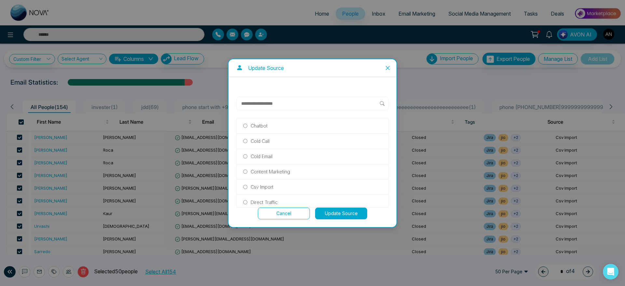
click at [386, 71] on span "Close" at bounding box center [388, 68] width 18 height 18
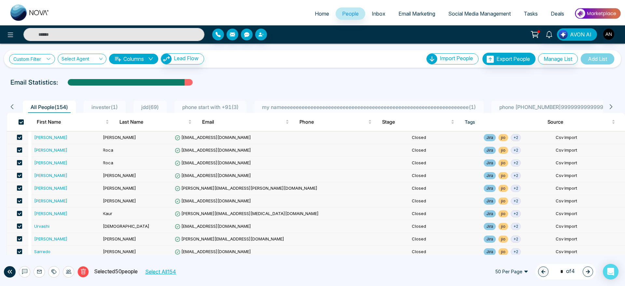
click at [40, 61] on link "Custom Filter" at bounding box center [32, 59] width 46 height 10
click at [263, 69] on div "Custom Filter Choose a filters Cancel Apply Select Agent Columns Lead Flow Impo…" at bounding box center [312, 149] width 625 height 211
click at [168, 270] on button "Select All 154" at bounding box center [159, 271] width 35 height 8
click at [168, 270] on button "Deselect All" at bounding box center [162, 271] width 33 height 8
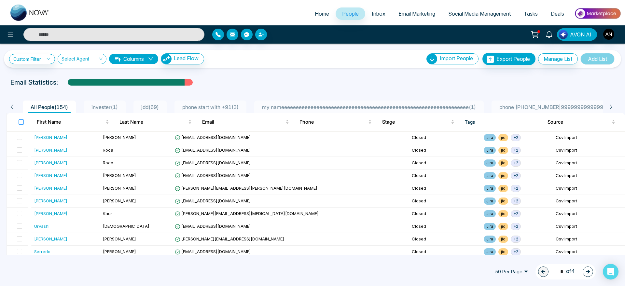
click at [23, 125] on label at bounding box center [21, 121] width 5 height 7
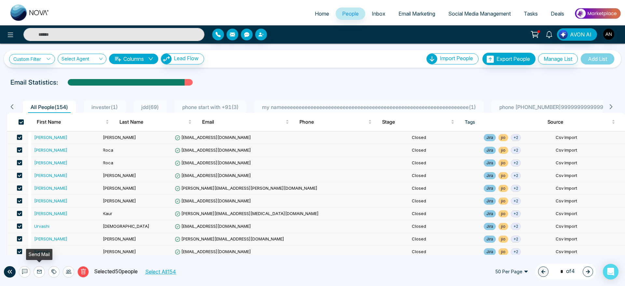
click at [41, 272] on icon at bounding box center [39, 272] width 5 height 4
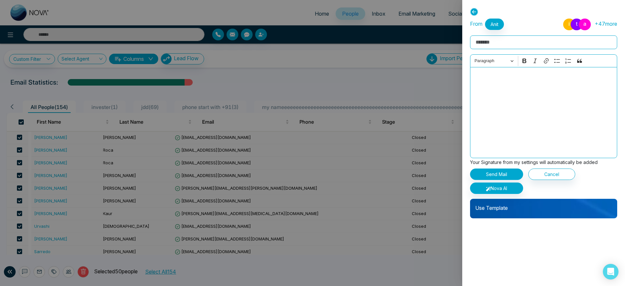
click at [526, 210] on p "Use Template" at bounding box center [543, 205] width 147 height 13
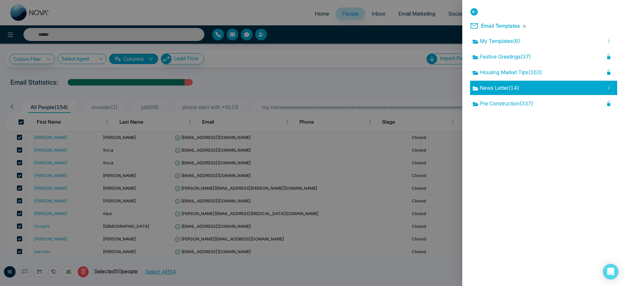
click at [524, 82] on div "News Letter ( 14 )" at bounding box center [543, 88] width 147 height 14
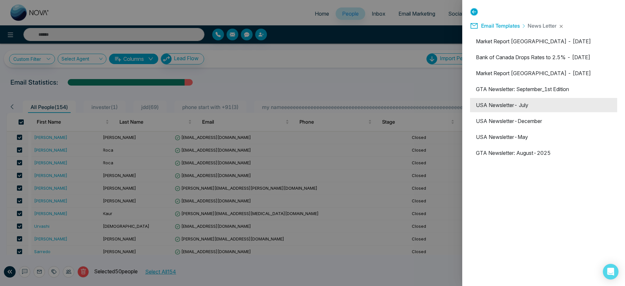
click at [543, 100] on li "USA Newsletter- July" at bounding box center [543, 105] width 147 height 14
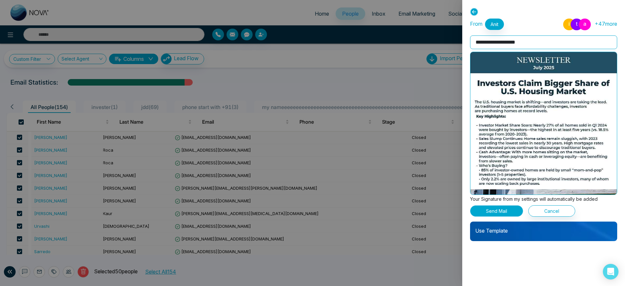
click at [496, 214] on button "Send Mail" at bounding box center [496, 210] width 53 height 11
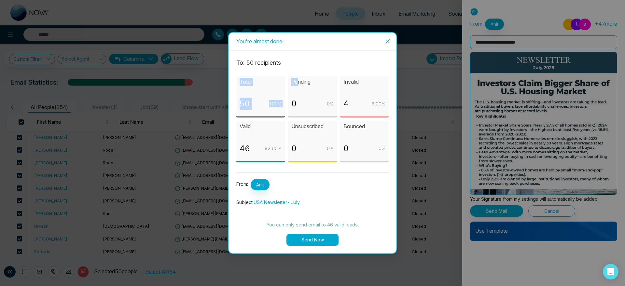
drag, startPoint x: 234, startPoint y: 85, endPoint x: 304, endPoint y: 85, distance: 70.3
click at [304, 85] on div "To: 50 recipient s Total 50 100 % Pending 0 0 % Invalid 4 8.00 % Valid 46 92.00…" at bounding box center [312, 151] width 168 height 203
click at [304, 85] on p "Pending" at bounding box center [312, 82] width 42 height 8
drag, startPoint x: 342, startPoint y: 82, endPoint x: 380, endPoint y: 81, distance: 37.7
click at [380, 81] on div "Invalid 4 8.00 %" at bounding box center [364, 97] width 48 height 42
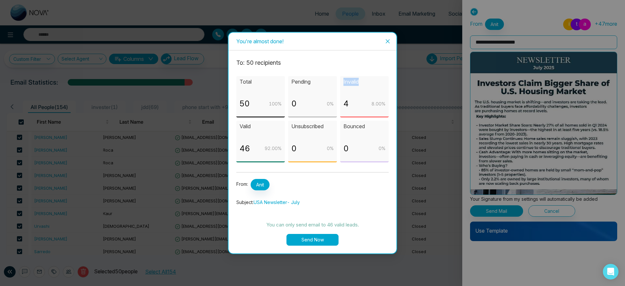
click at [380, 81] on p "Invalid" at bounding box center [364, 82] width 42 height 8
drag, startPoint x: 232, startPoint y: 147, endPoint x: 249, endPoint y: 147, distance: 16.9
click at [249, 147] on div "To: 50 recipient s Total 50 100 % Pending 0 0 % Invalid 4 8.00 % Valid 46 92.00…" at bounding box center [312, 151] width 168 height 203
click at [278, 152] on p "92.00 %" at bounding box center [272, 148] width 17 height 7
drag, startPoint x: 299, startPoint y: 148, endPoint x: 356, endPoint y: 149, distance: 56.6
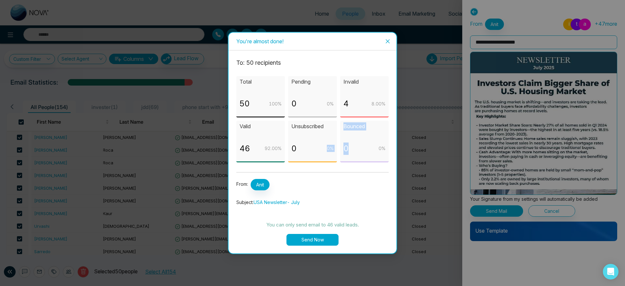
click at [356, 149] on div "Total 50 100 % Pending 0 0 % Invalid 4 8.00 % Valid 46 92.00 % Unsubscribed 0 0…" at bounding box center [312, 119] width 152 height 87
click at [356, 149] on div "0 0 %" at bounding box center [364, 151] width 42 height 18
drag, startPoint x: 356, startPoint y: 149, endPoint x: 343, endPoint y: 149, distance: 12.7
click at [343, 149] on div "0 0 %" at bounding box center [364, 151] width 42 height 18
click at [372, 147] on div "0 0 %" at bounding box center [364, 151] width 42 height 18
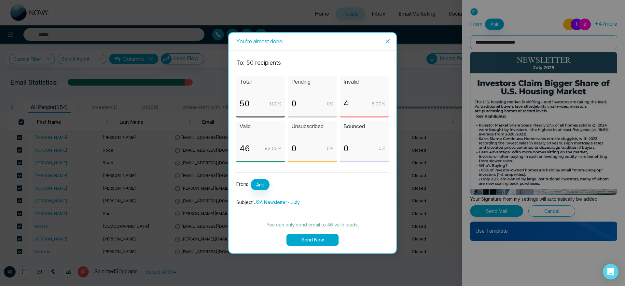
click at [386, 42] on icon "close" at bounding box center [387, 41] width 5 height 5
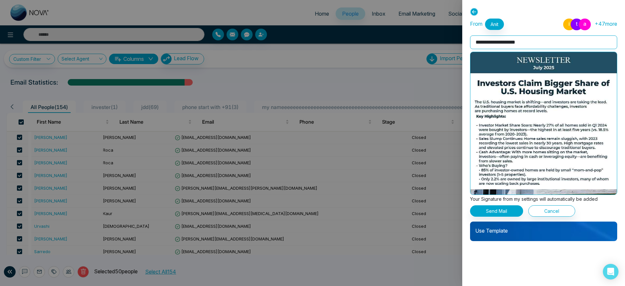
click at [137, 276] on div at bounding box center [312, 143] width 625 height 286
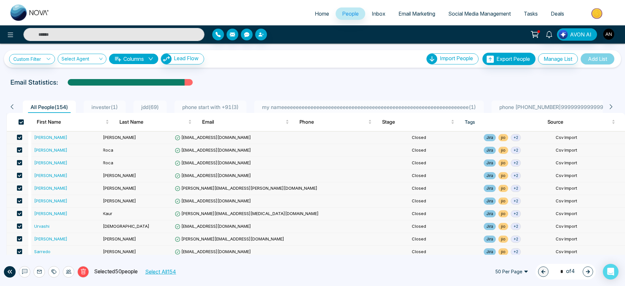
click at [198, 266] on div "Delete Selected 50 people Select All 154" at bounding box center [113, 271] width 195 height 11
click at [164, 276] on button "Select All 154" at bounding box center [159, 271] width 35 height 8
click at [38, 271] on icon at bounding box center [39, 271] width 5 height 5
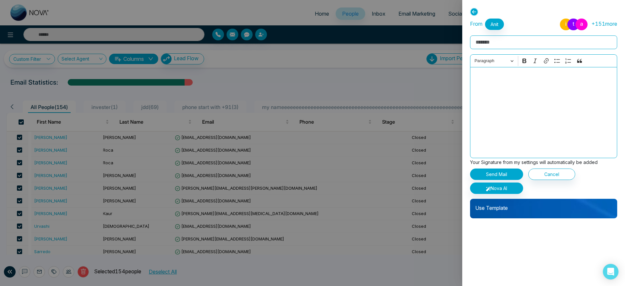
click at [547, 214] on div "Use Template" at bounding box center [543, 209] width 147 height 20
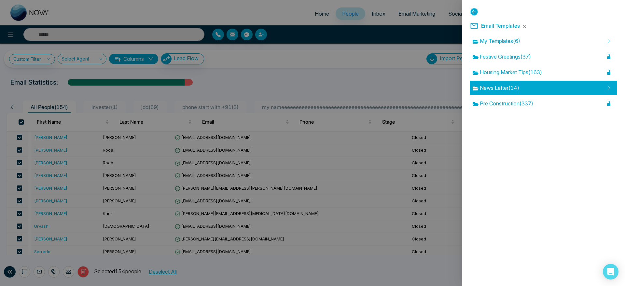
click at [538, 83] on div "News Letter ( 14 )" at bounding box center [543, 88] width 147 height 14
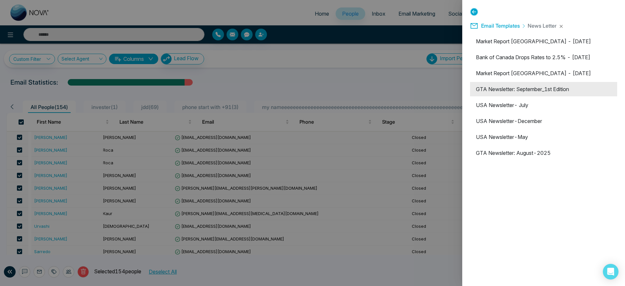
click at [533, 92] on li "GTA Newsletter: September_1st Edition" at bounding box center [543, 89] width 147 height 14
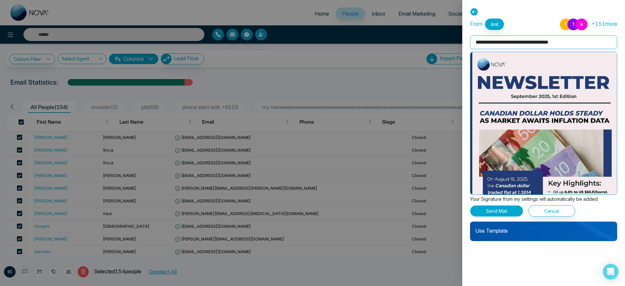
click at [493, 214] on button "Send Mail" at bounding box center [496, 210] width 53 height 11
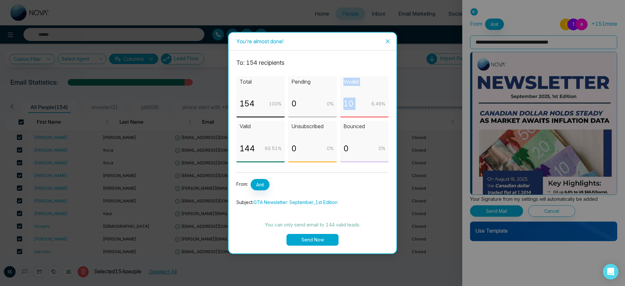
drag, startPoint x: 366, startPoint y: 101, endPoint x: 335, endPoint y: 104, distance: 31.4
click at [335, 104] on div "Total 154 100 % Pending 0 0 % Invalid 10 6.49 % Valid 144 93.51 % Unsubscribed …" at bounding box center [312, 119] width 152 height 87
click at [335, 104] on div "Pending 0 0 %" at bounding box center [312, 97] width 48 height 42
drag, startPoint x: 335, startPoint y: 104, endPoint x: 263, endPoint y: 102, distance: 72.6
click at [263, 102] on div "Total 154 100 % Pending 0 0 % Invalid 10 6.49 % Valid 144 93.51 % Unsubscribed …" at bounding box center [312, 119] width 152 height 87
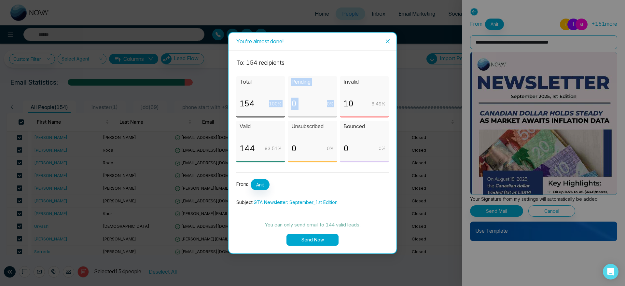
click at [263, 102] on div "154 100 %" at bounding box center [260, 107] width 42 height 18
drag, startPoint x: 228, startPoint y: 77, endPoint x: 270, endPoint y: 151, distance: 85.1
click at [270, 151] on div "You're almost done! To: 154 recipient s Total 154 100 % Pending 0 0 % Invalid 1…" at bounding box center [312, 143] width 169 height 222
click at [270, 151] on p "93.51 %" at bounding box center [272, 148] width 17 height 7
drag, startPoint x: 342, startPoint y: 103, endPoint x: 363, endPoint y: 103, distance: 21.1
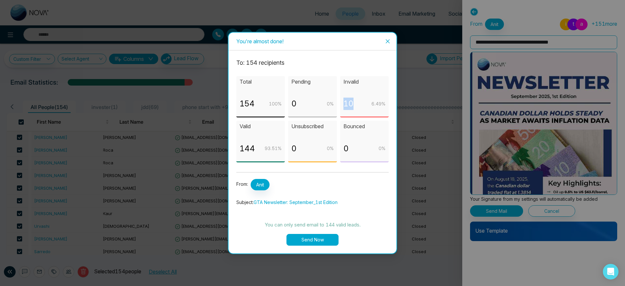
click at [363, 103] on div "Invalid 10 6.49 %" at bounding box center [364, 97] width 48 height 42
click at [363, 103] on div "10 6.49 %" at bounding box center [364, 107] width 42 height 18
click at [388, 44] on span "Close" at bounding box center [388, 42] width 18 height 18
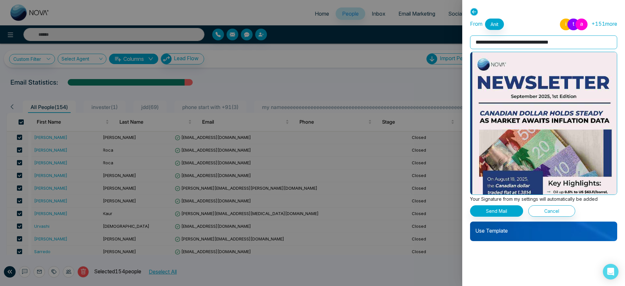
click at [419, 55] on div at bounding box center [312, 143] width 625 height 286
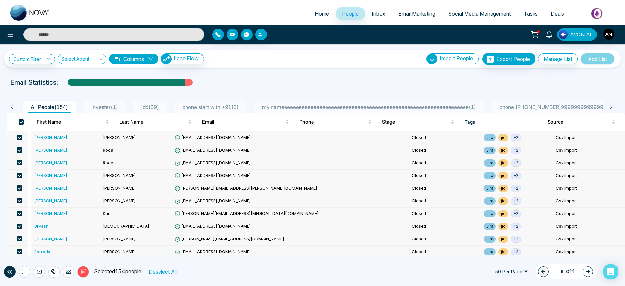
click at [19, 123] on span at bounding box center [21, 121] width 5 height 5
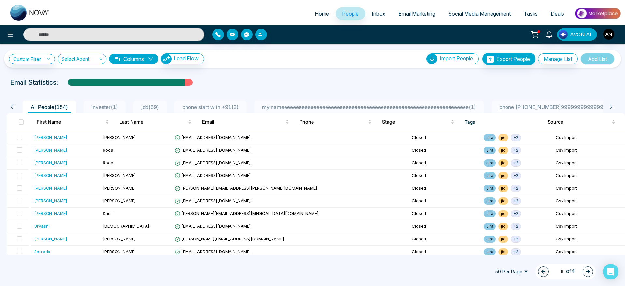
click at [282, 84] on div "Email Statistics:" at bounding box center [210, 82] width 400 height 10
drag, startPoint x: 7, startPoint y: 79, endPoint x: 88, endPoint y: 85, distance: 81.6
click at [88, 85] on div "Email Statistics:" at bounding box center [211, 82] width 408 height 10
click at [437, 7] on link "Email Marketing" at bounding box center [417, 13] width 50 height 12
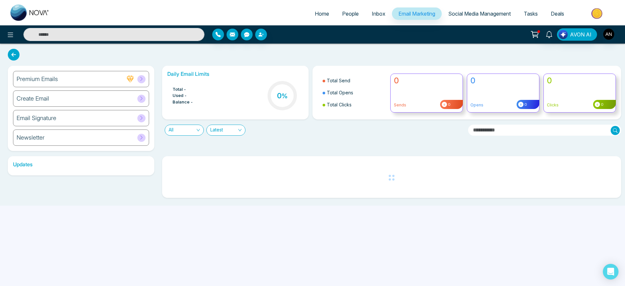
click at [460, 15] on span "Social Media Management" at bounding box center [479, 13] width 62 height 7
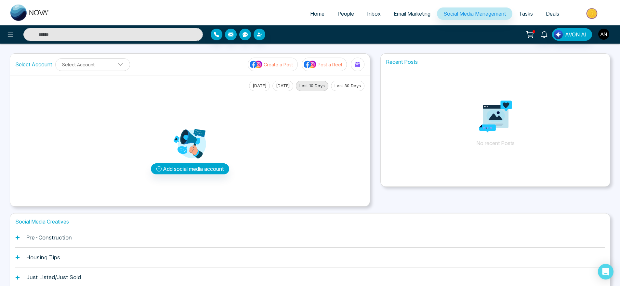
click at [600, 32] on img "button" at bounding box center [604, 34] width 11 height 11
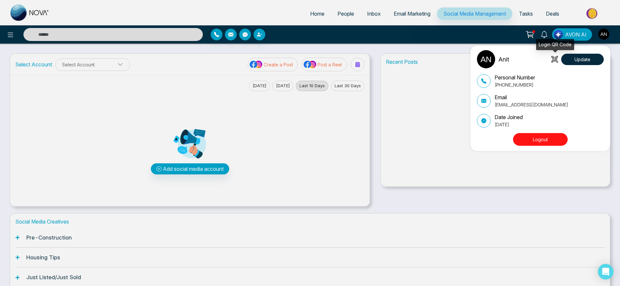
click at [554, 60] on icon at bounding box center [555, 59] width 7 height 7
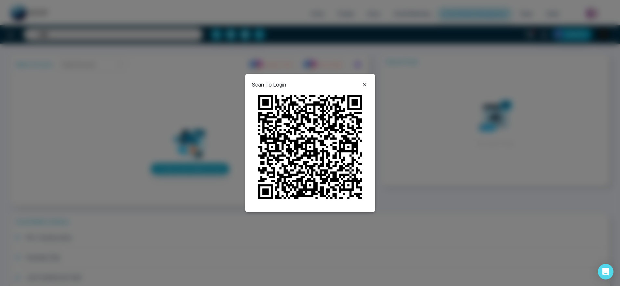
click at [367, 86] on icon at bounding box center [365, 85] width 8 height 8
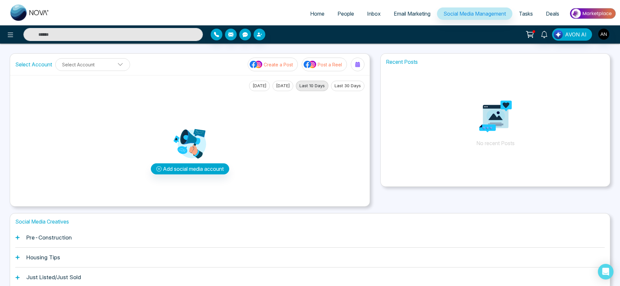
click at [398, 11] on span "Email Marketing" at bounding box center [412, 13] width 37 height 7
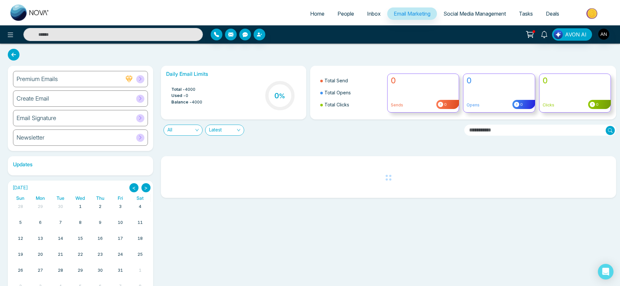
click at [315, 20] on li "Home" at bounding box center [317, 13] width 27 height 13
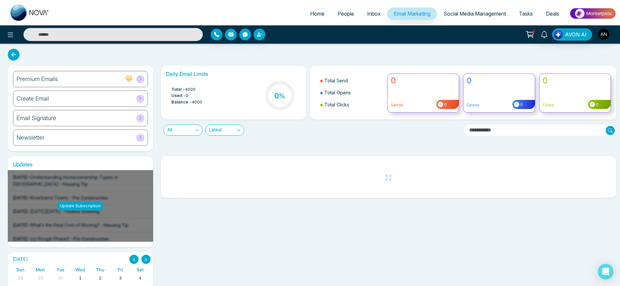
click at [311, 16] on span "Home" at bounding box center [317, 13] width 14 height 7
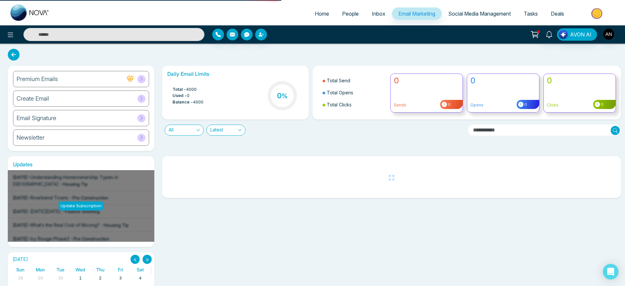
select select "*"
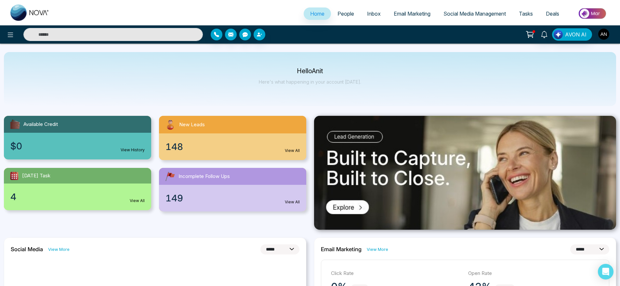
click at [603, 33] on img "button" at bounding box center [604, 34] width 11 height 11
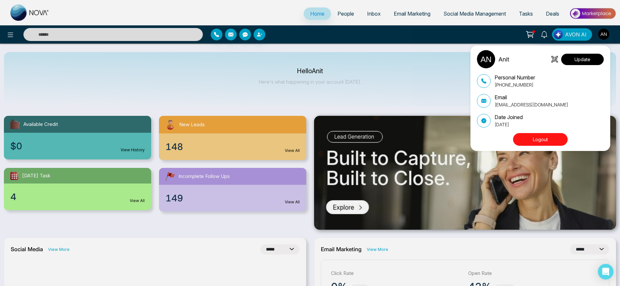
click at [595, 61] on button "Update" at bounding box center [582, 59] width 43 height 11
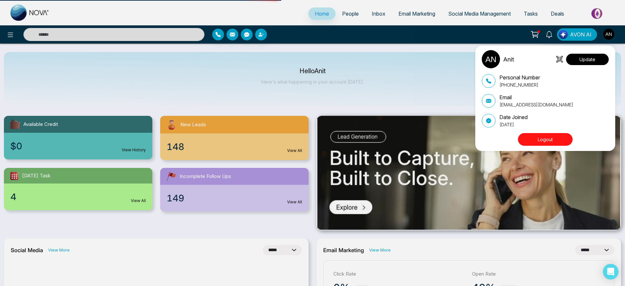
select select "***"
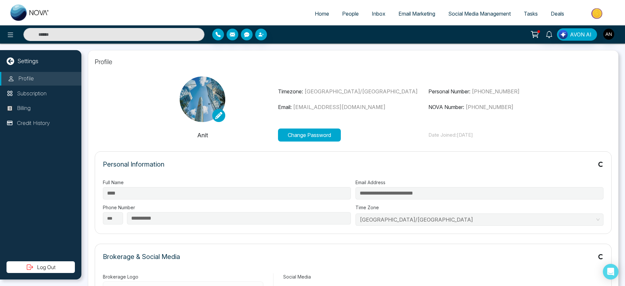
type input "*******"
type input "**********"
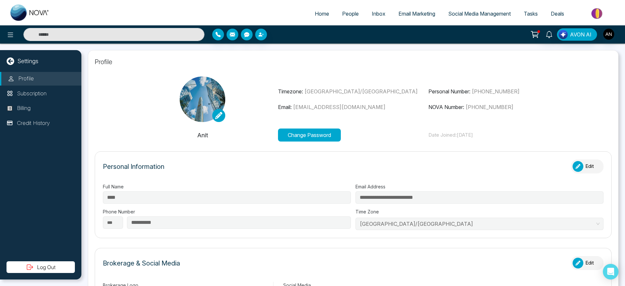
click at [317, 17] on span "Home" at bounding box center [322, 13] width 14 height 7
select select "*"
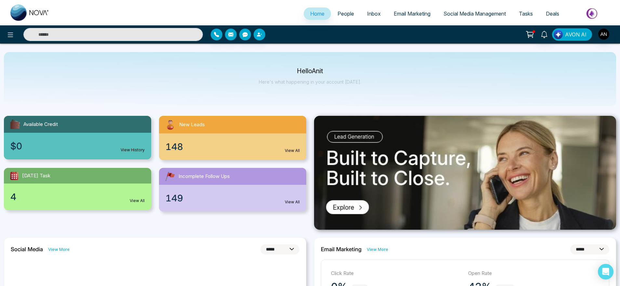
click at [557, 33] on img "button" at bounding box center [558, 34] width 9 height 9
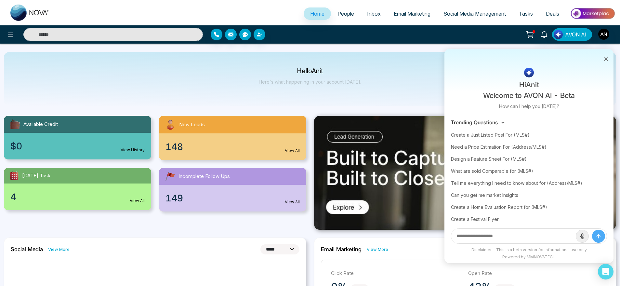
click at [606, 60] on icon at bounding box center [606, 59] width 5 height 5
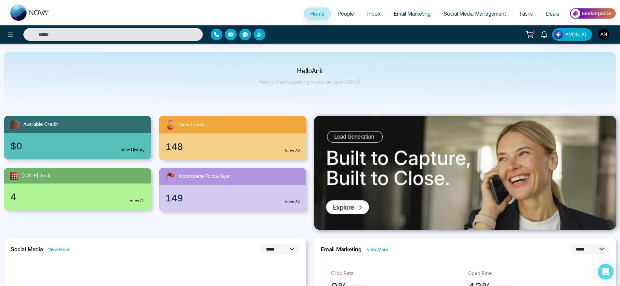
click at [531, 38] on icon at bounding box center [530, 34] width 9 height 9
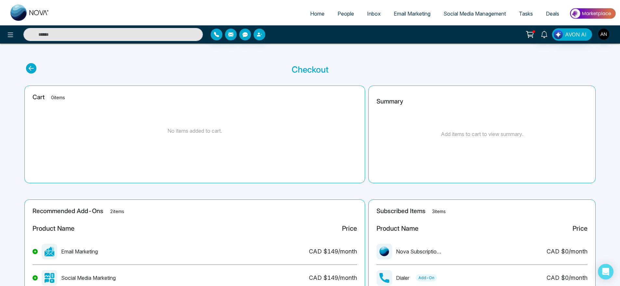
click at [35, 68] on icon at bounding box center [31, 68] width 10 height 10
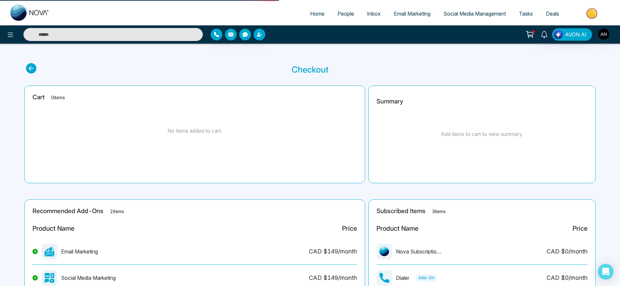
select select "*"
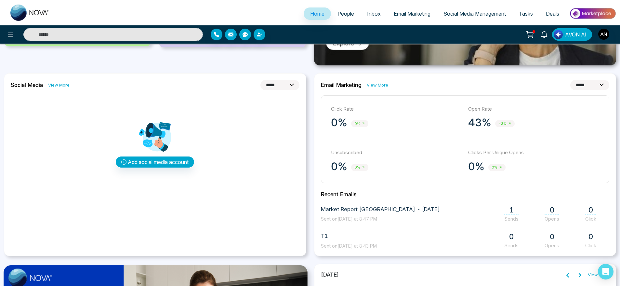
scroll to position [132, 0]
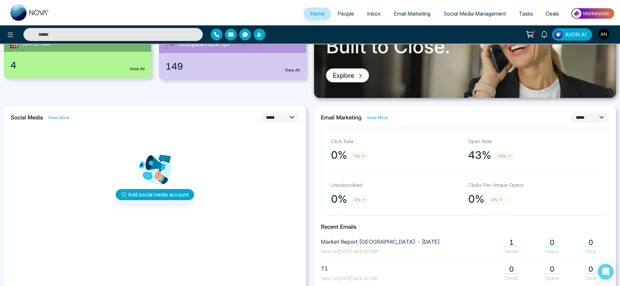
click at [282, 125] on div "**********" at bounding box center [155, 197] width 303 height 183
click at [293, 118] on select "**********" at bounding box center [280, 118] width 39 height 10
click at [261, 113] on select "**********" at bounding box center [280, 118] width 39 height 10
click at [286, 122] on select "**********" at bounding box center [280, 118] width 39 height 10
select select "*"
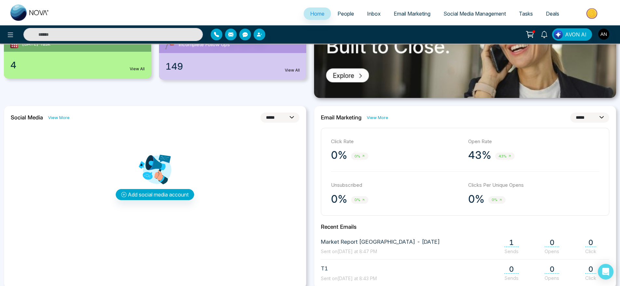
click at [261, 113] on select "**********" at bounding box center [280, 118] width 39 height 10
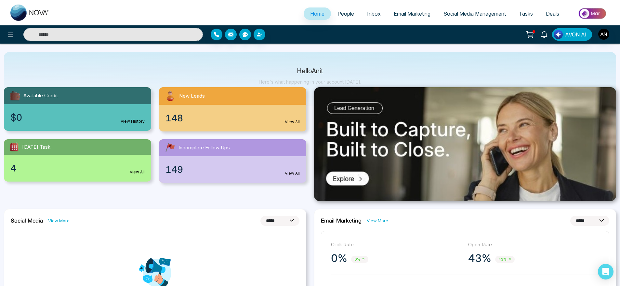
scroll to position [0, 0]
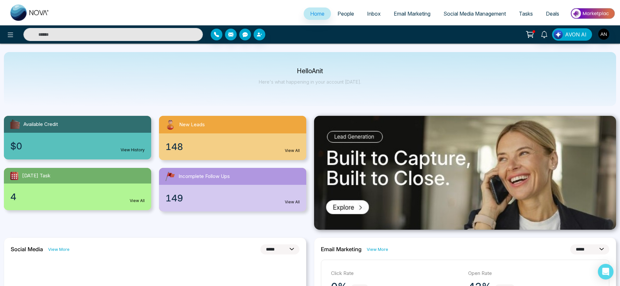
click at [496, 18] on link "Social Media Management" at bounding box center [474, 13] width 75 height 12
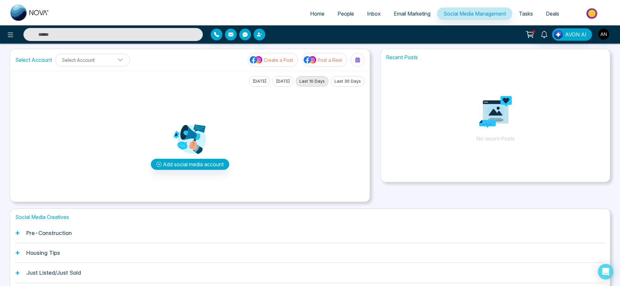
scroll to position [5, 0]
click at [599, 35] on img "button" at bounding box center [604, 34] width 11 height 11
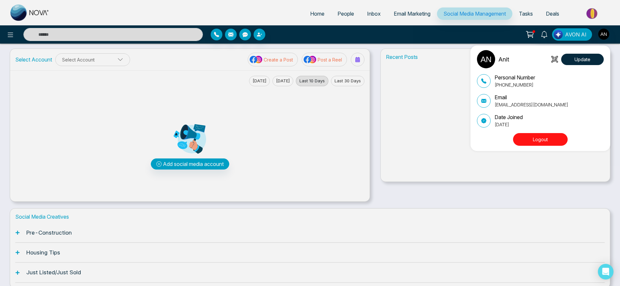
click at [533, 140] on button "Logout" at bounding box center [540, 139] width 55 height 13
